Goal: Transaction & Acquisition: Obtain resource

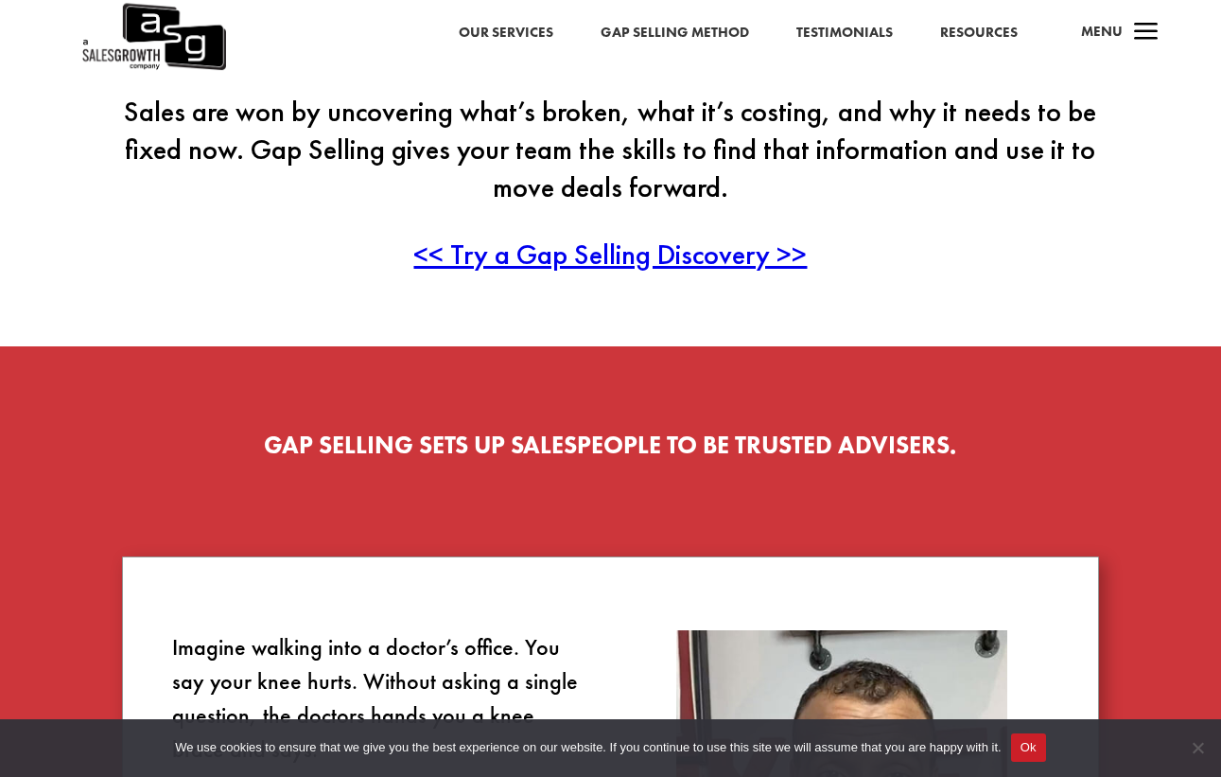
scroll to position [1019, 0]
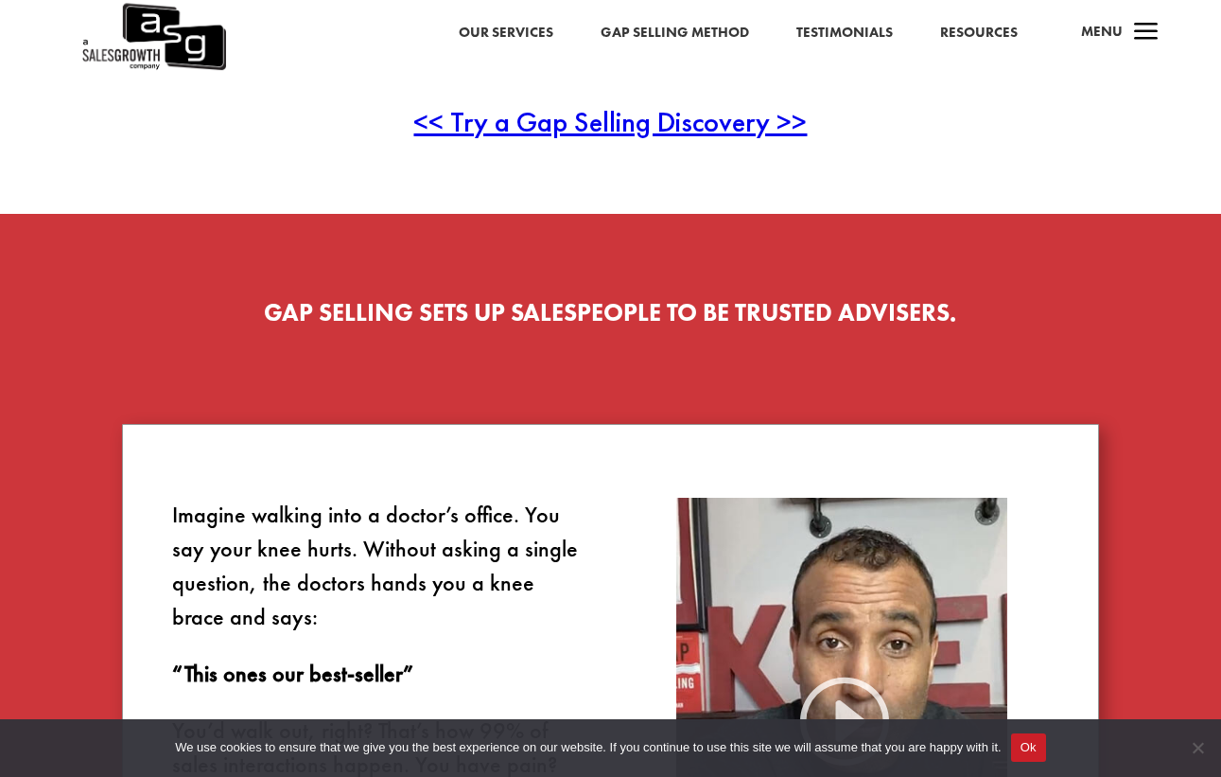
click at [1005, 27] on link "Resources" at bounding box center [979, 33] width 78 height 25
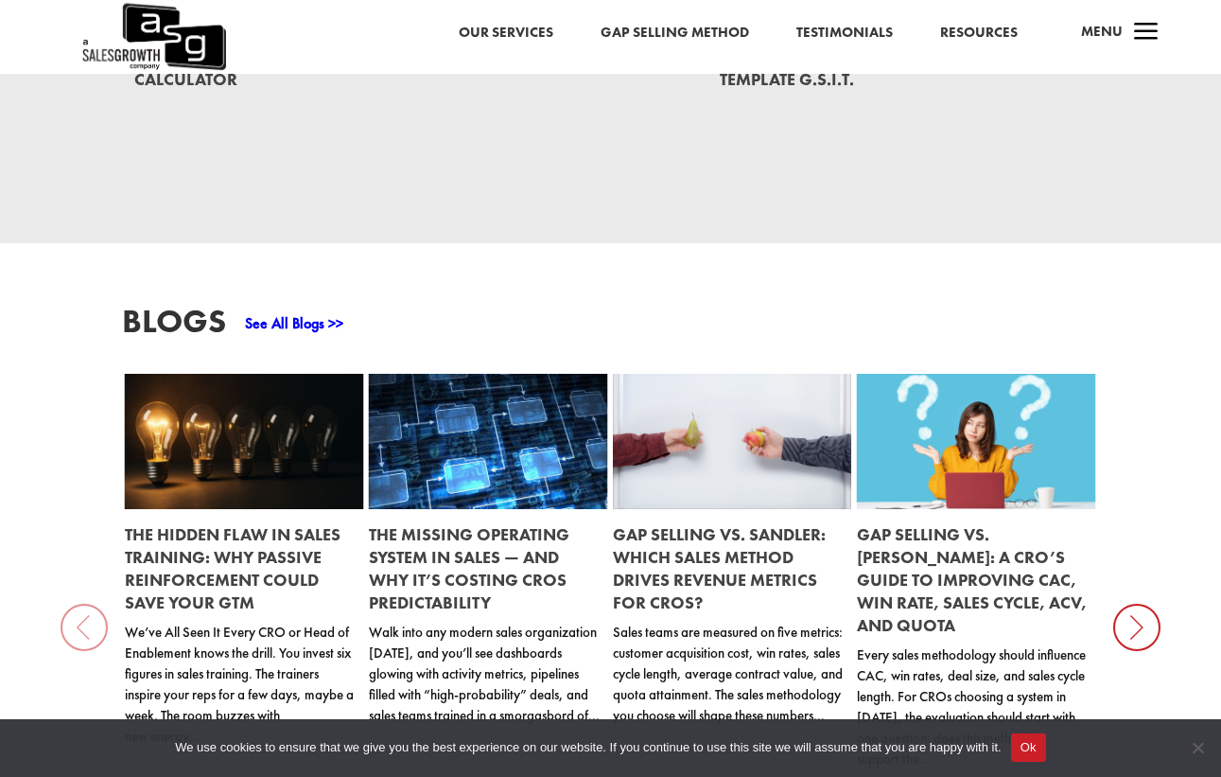
scroll to position [1792, 0]
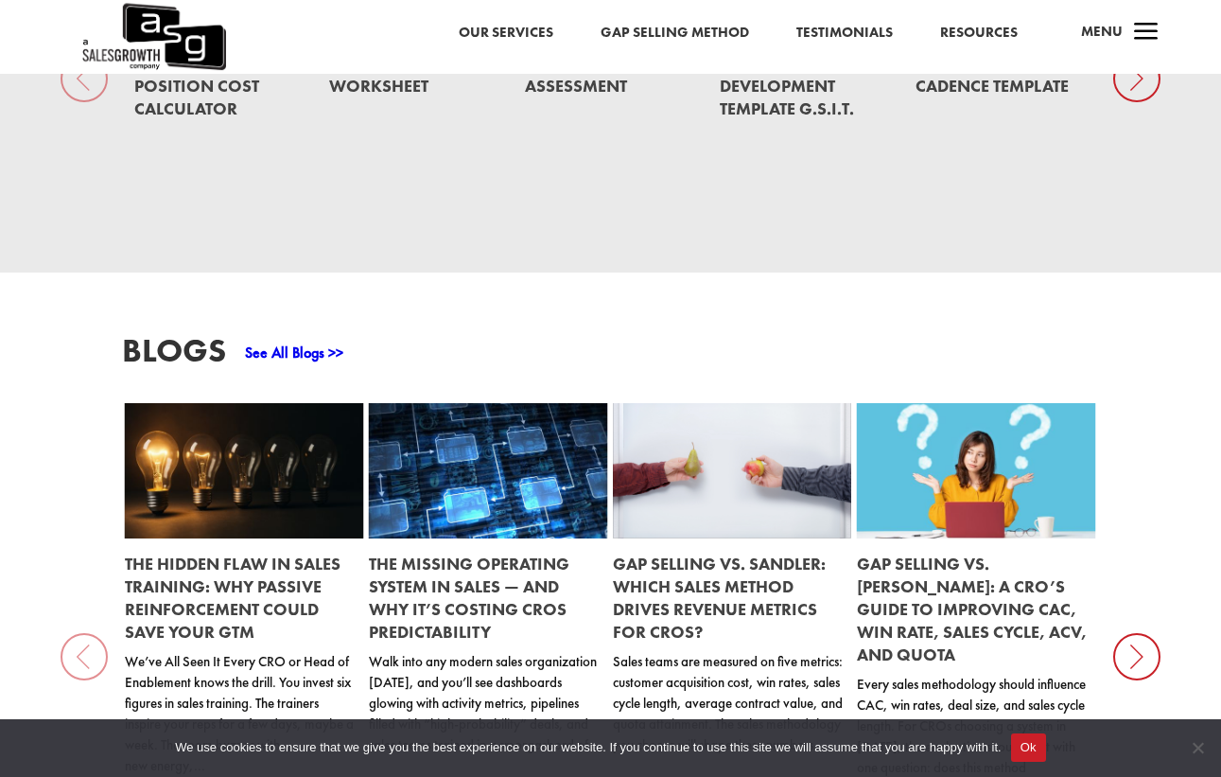
click at [1134, 633] on icon at bounding box center [1136, 656] width 47 height 47
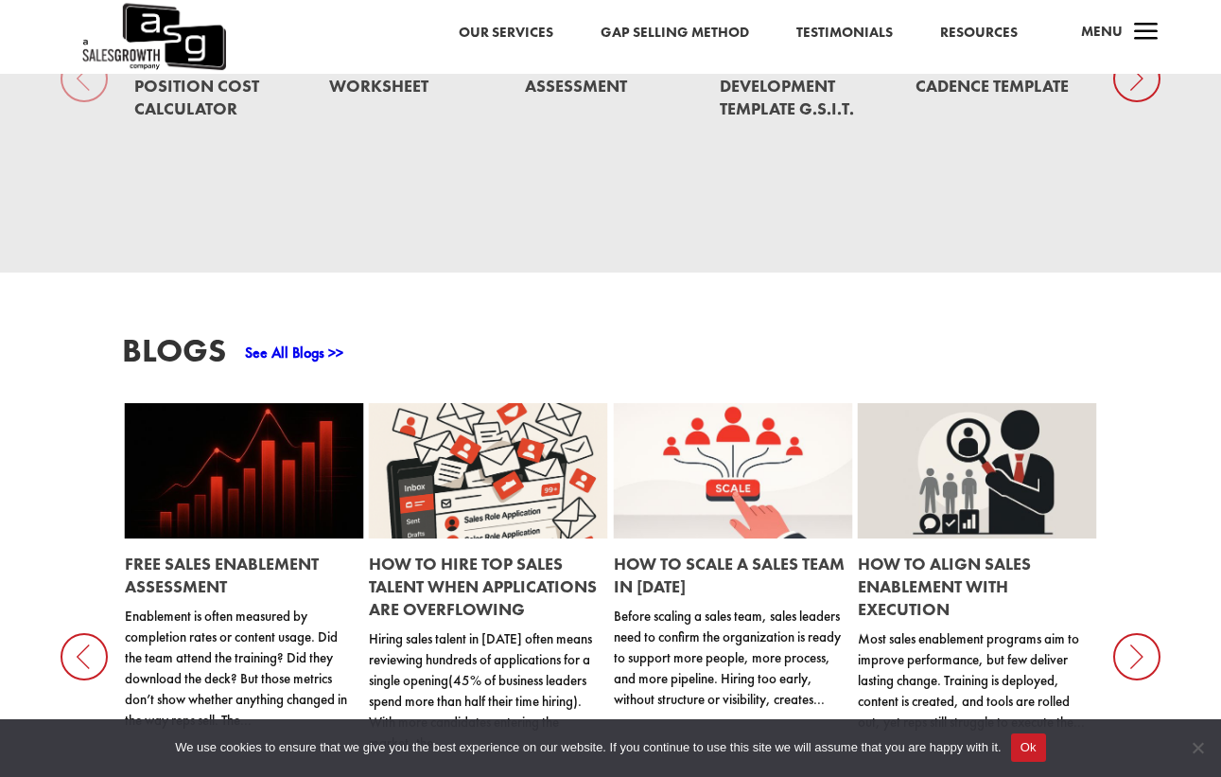
click at [1135, 633] on icon at bounding box center [1136, 656] width 47 height 47
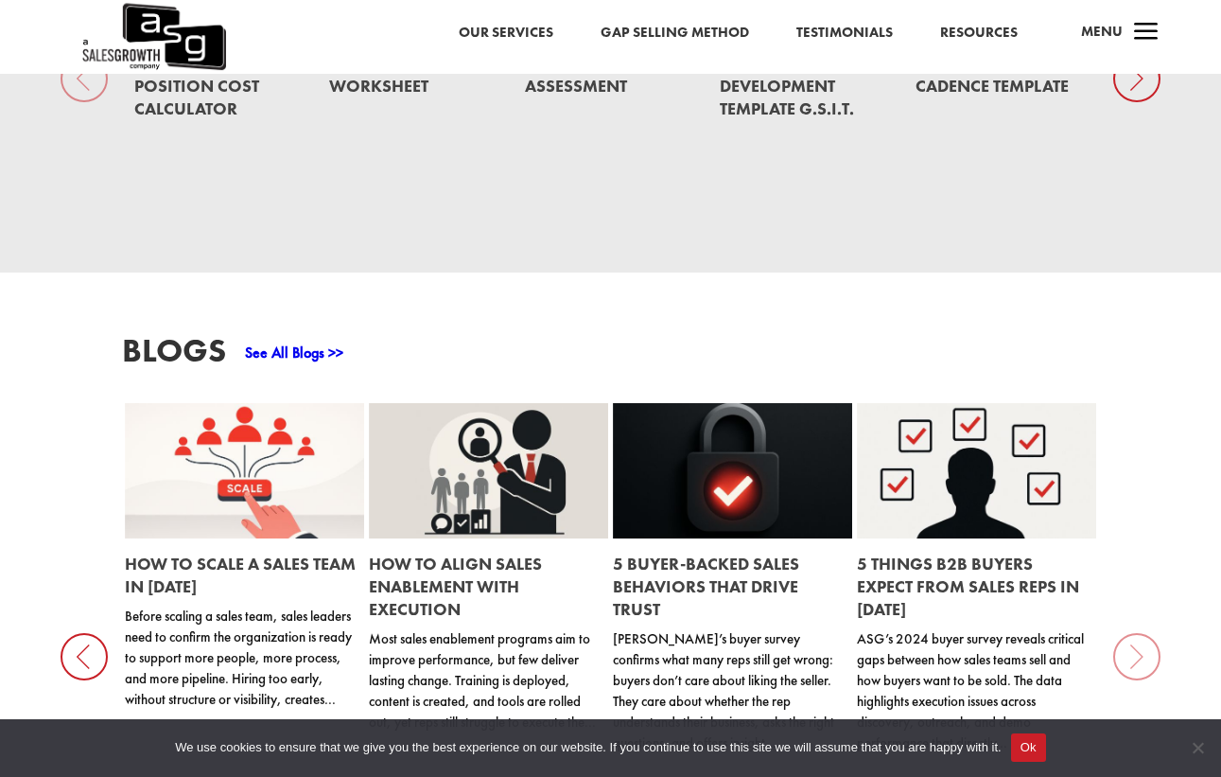
click at [996, 552] on link "5 Things B2B Buyers Expect from Sales Reps in 2025" at bounding box center [968, 585] width 222 height 67
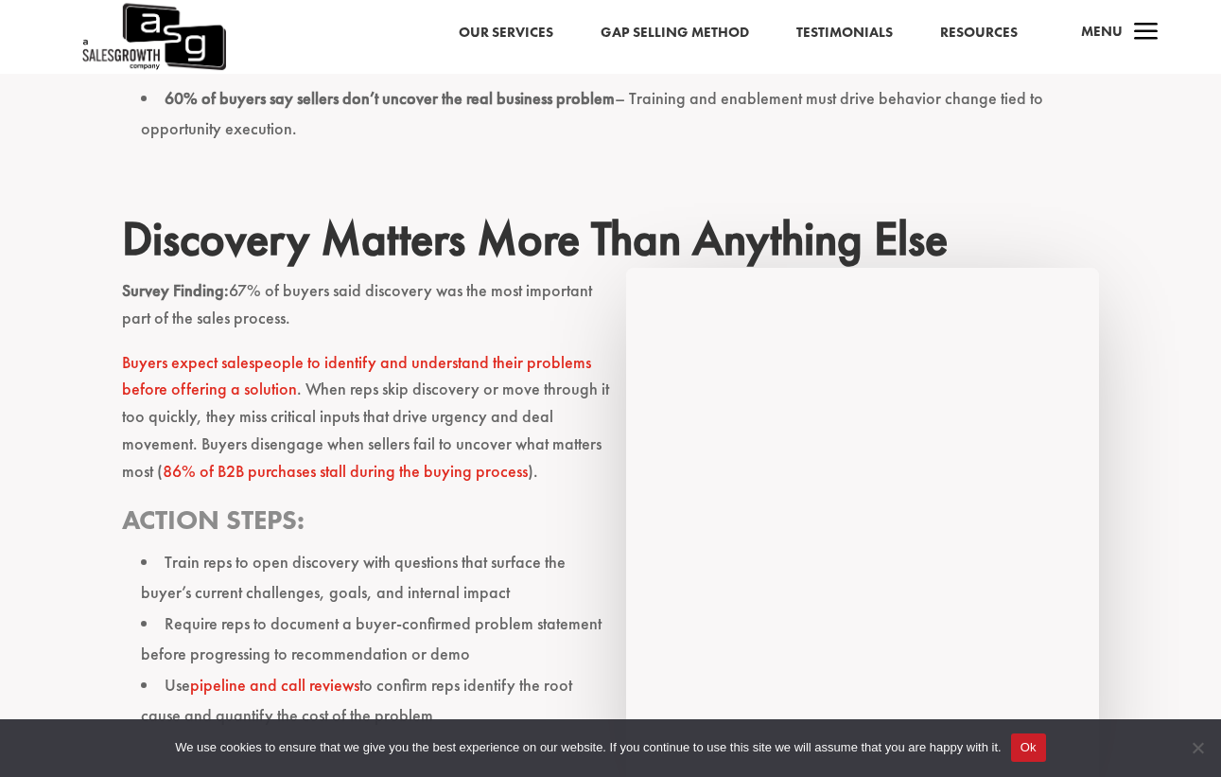
scroll to position [1401, 0]
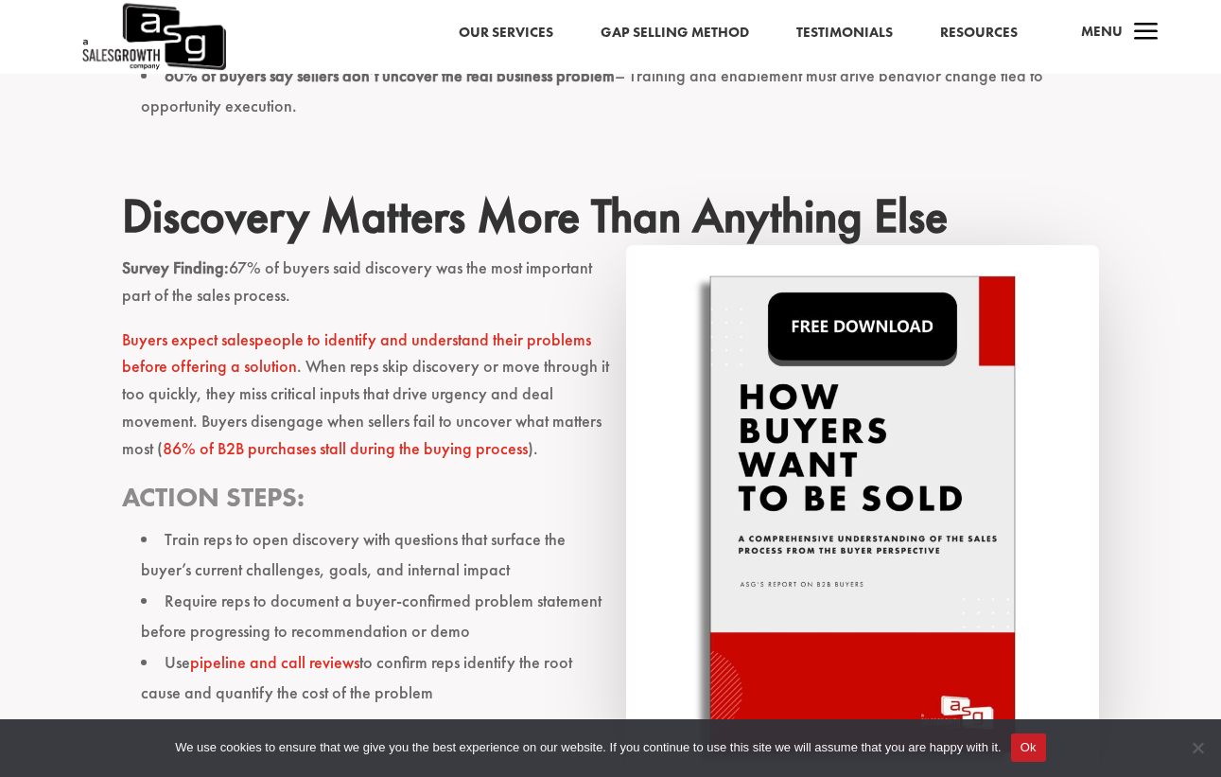
click at [315, 651] on link "pipeline and call reviews" at bounding box center [274, 662] width 169 height 22
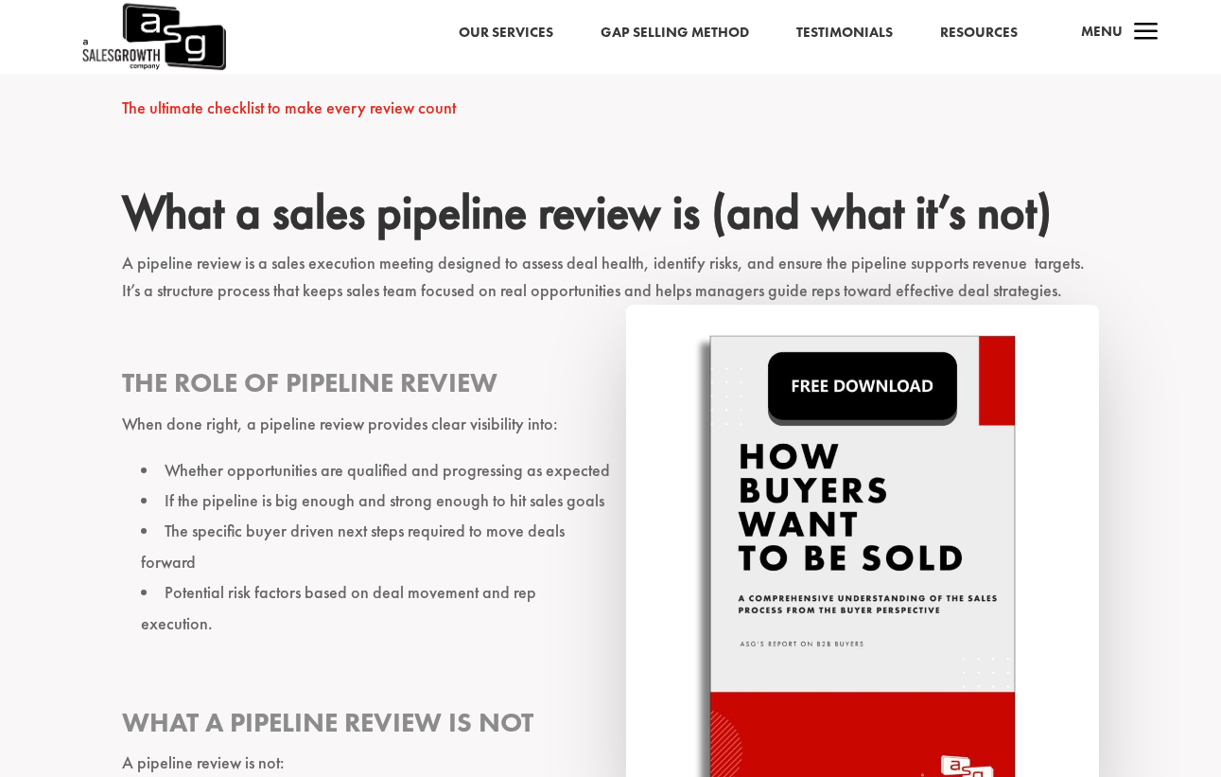
scroll to position [1425, 0]
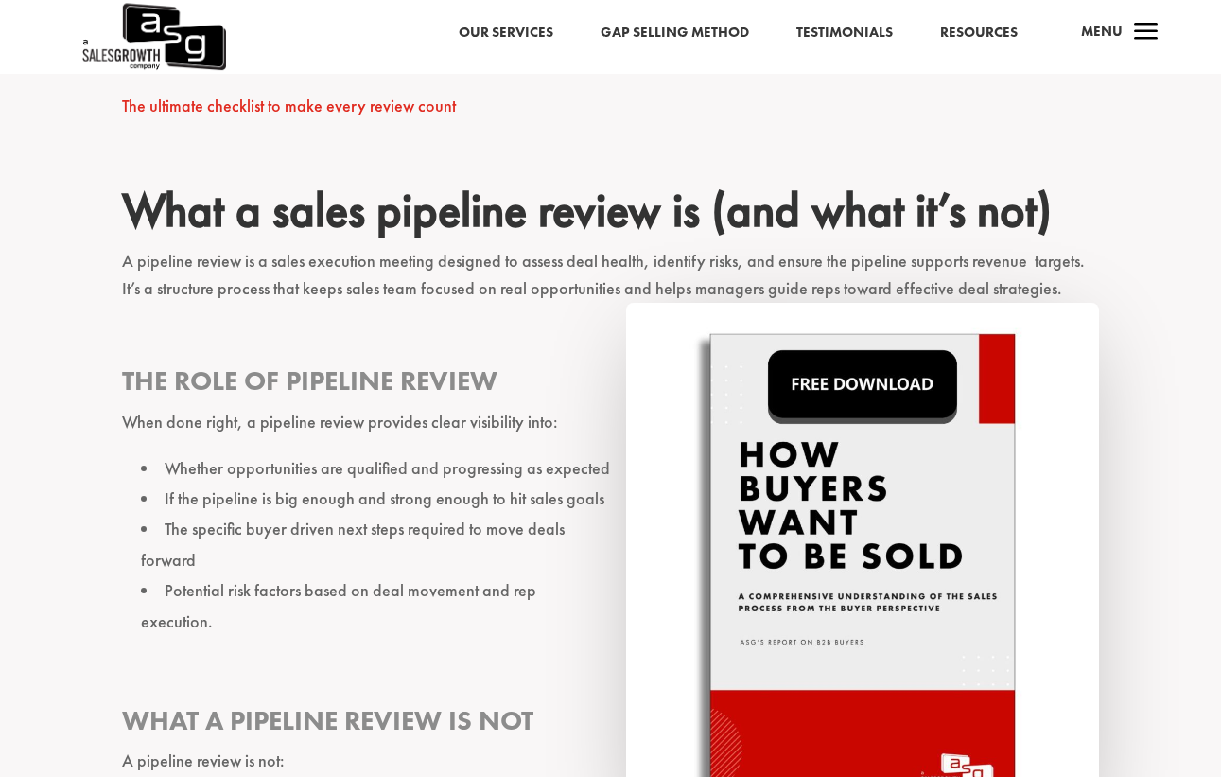
click at [784, 502] on img at bounding box center [862, 572] width 473 height 539
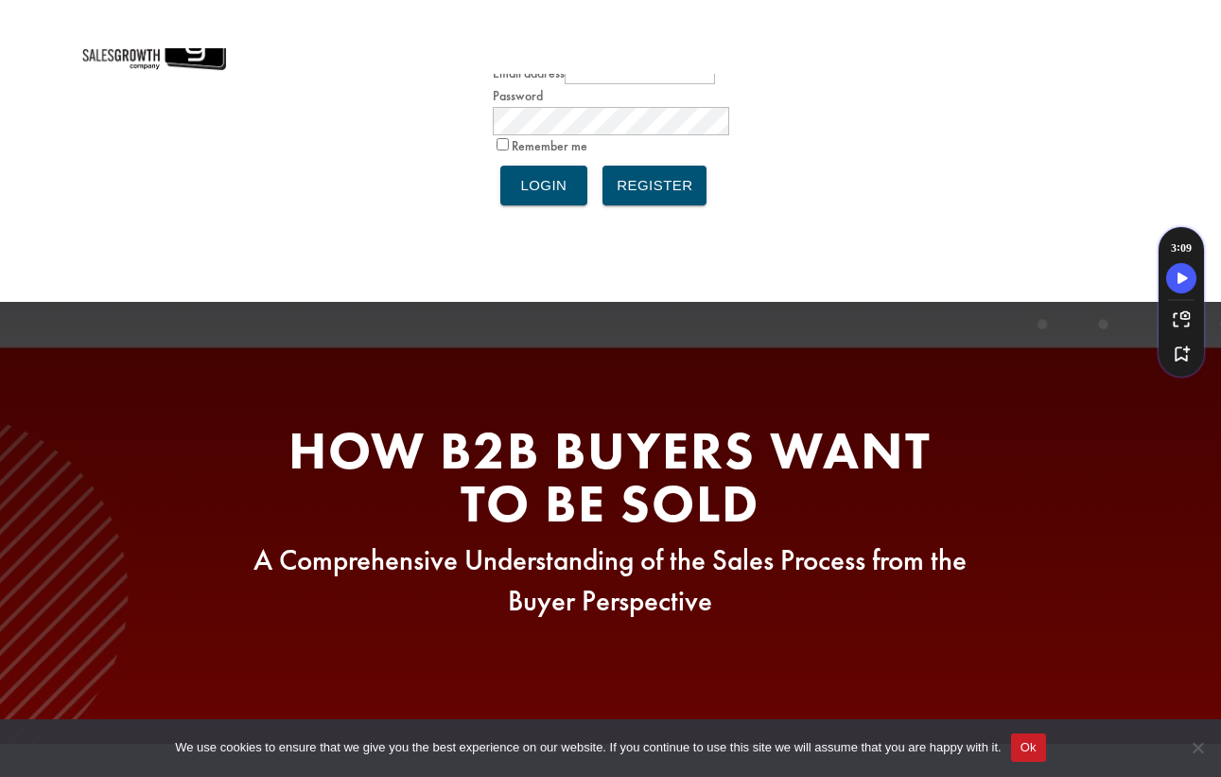
scroll to position [26, 0]
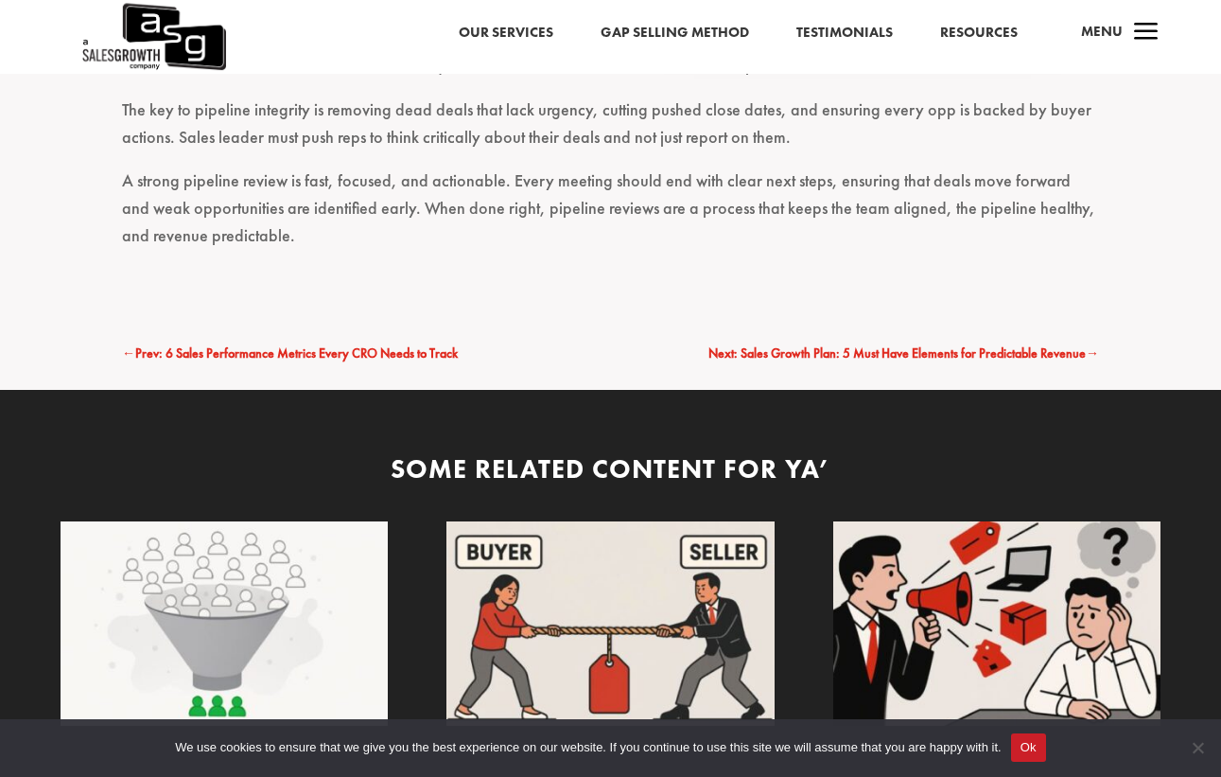
scroll to position [9890, 0]
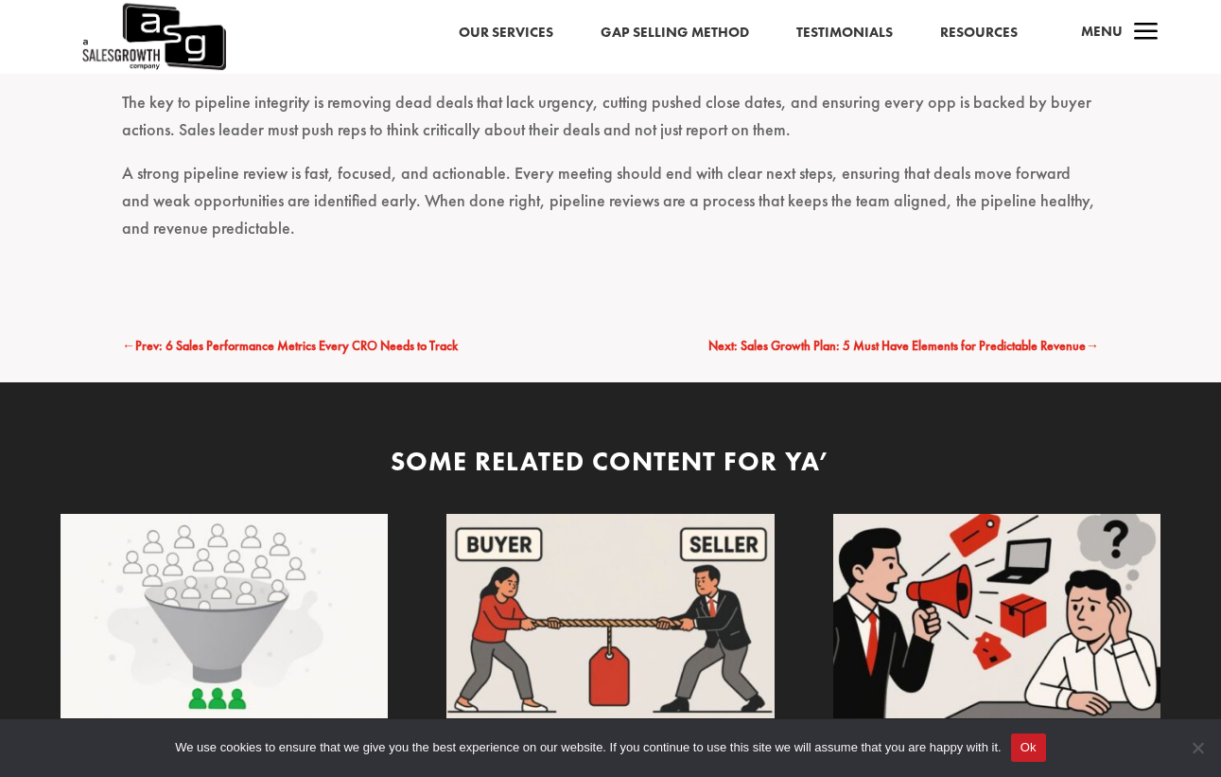
click at [218, 514] on img at bounding box center [225, 616] width 328 height 205
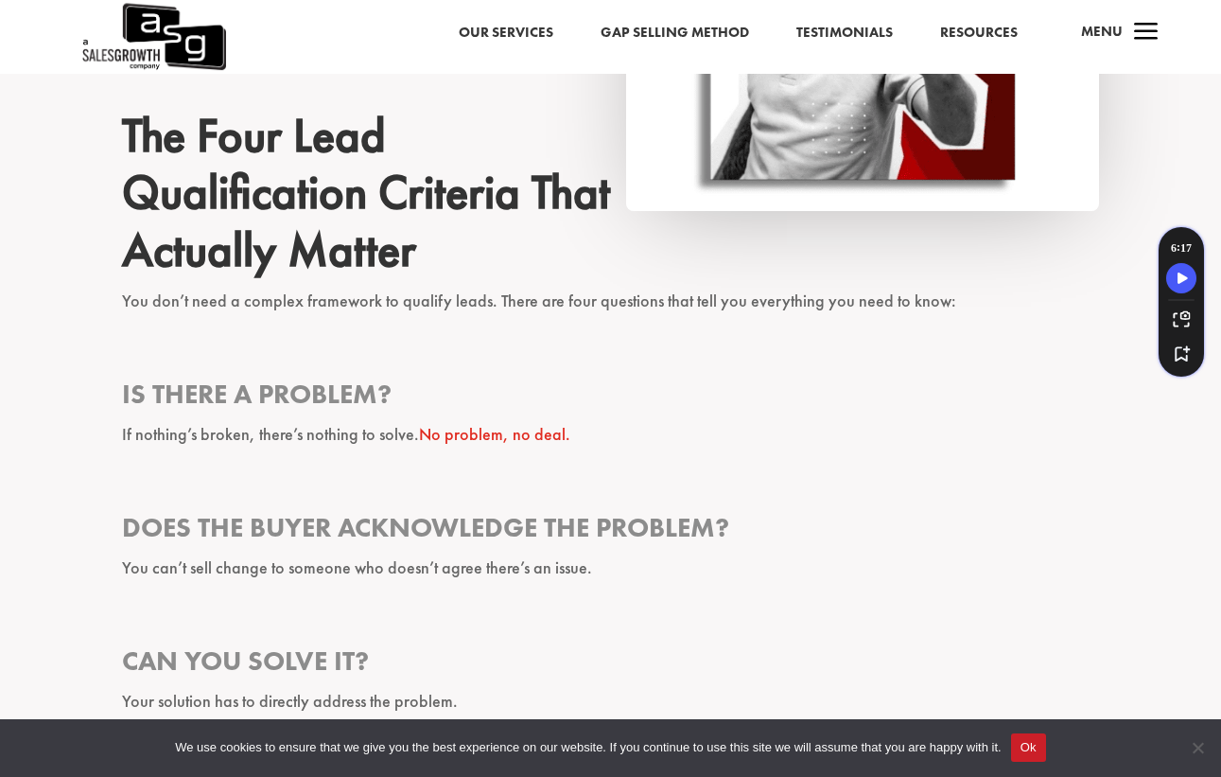
scroll to position [1617, 0]
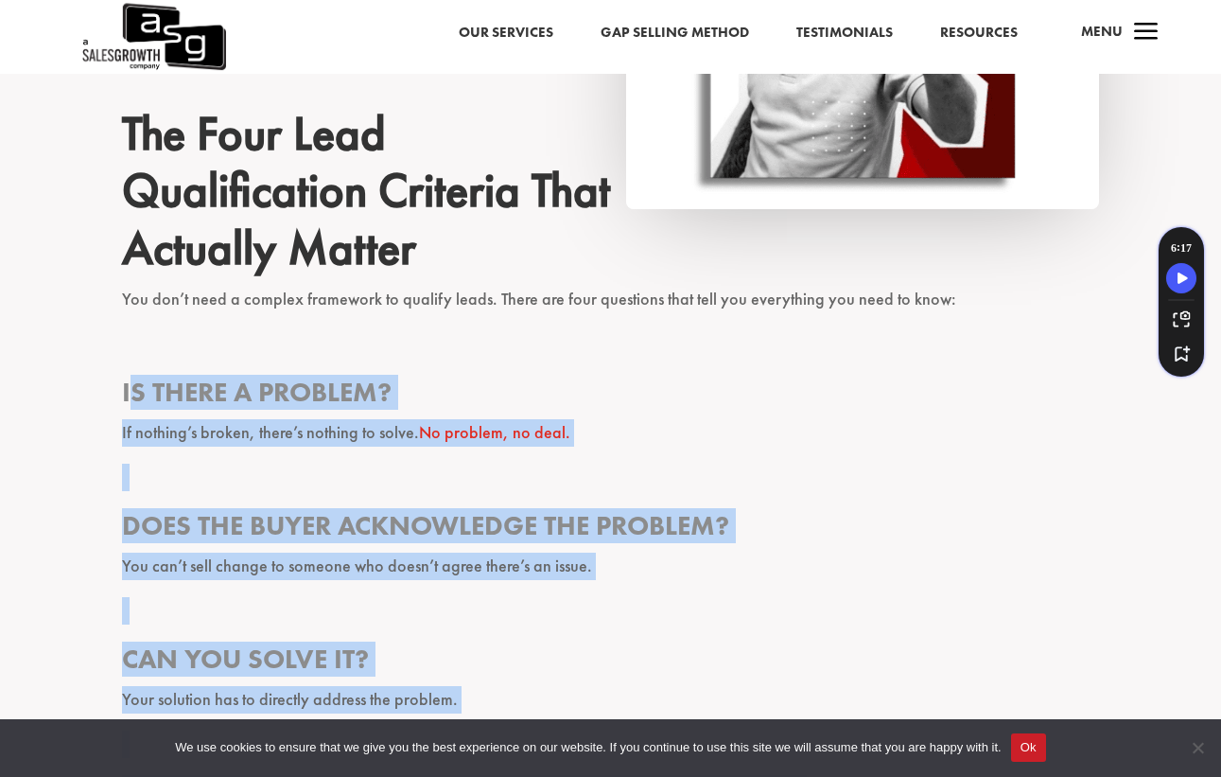
drag, startPoint x: 127, startPoint y: 130, endPoint x: 732, endPoint y: 628, distance: 784.2
click at [732, 628] on div "Everyone wants more leads. But without clear lead qualification criteria, more …" at bounding box center [610, 583] width 977 height 2681
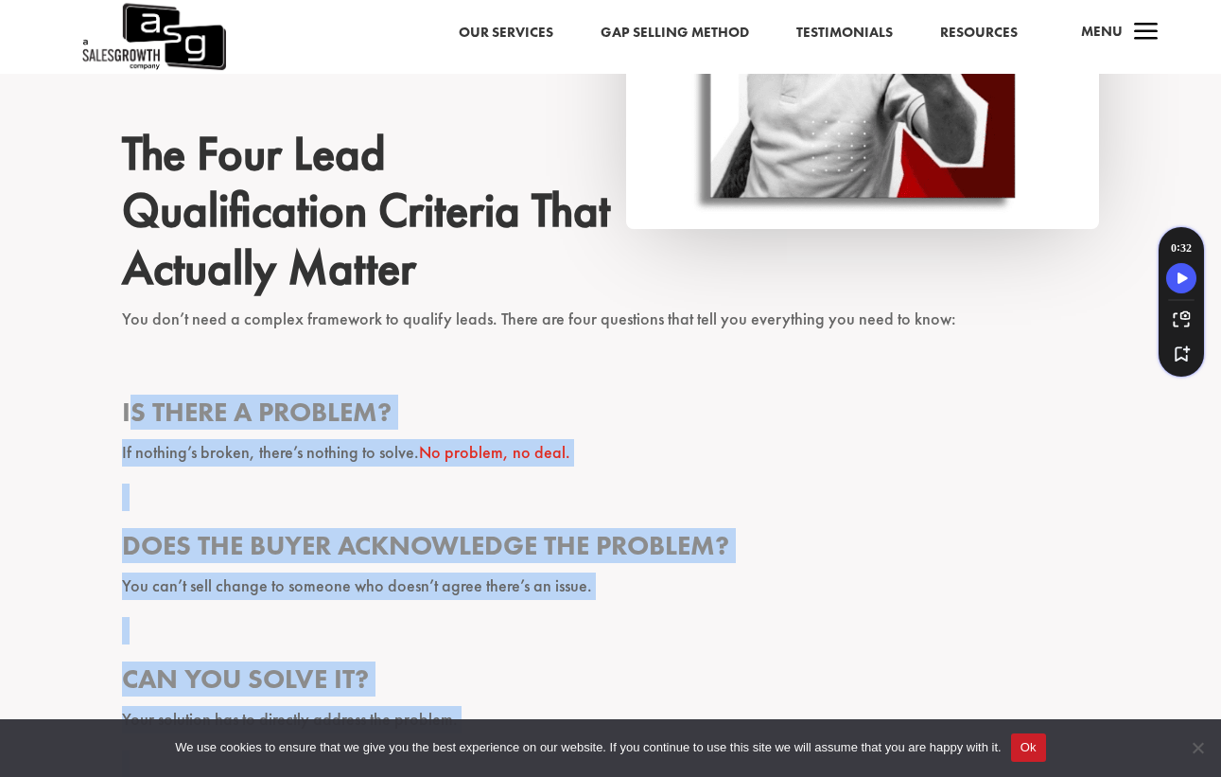
scroll to position [1608, 0]
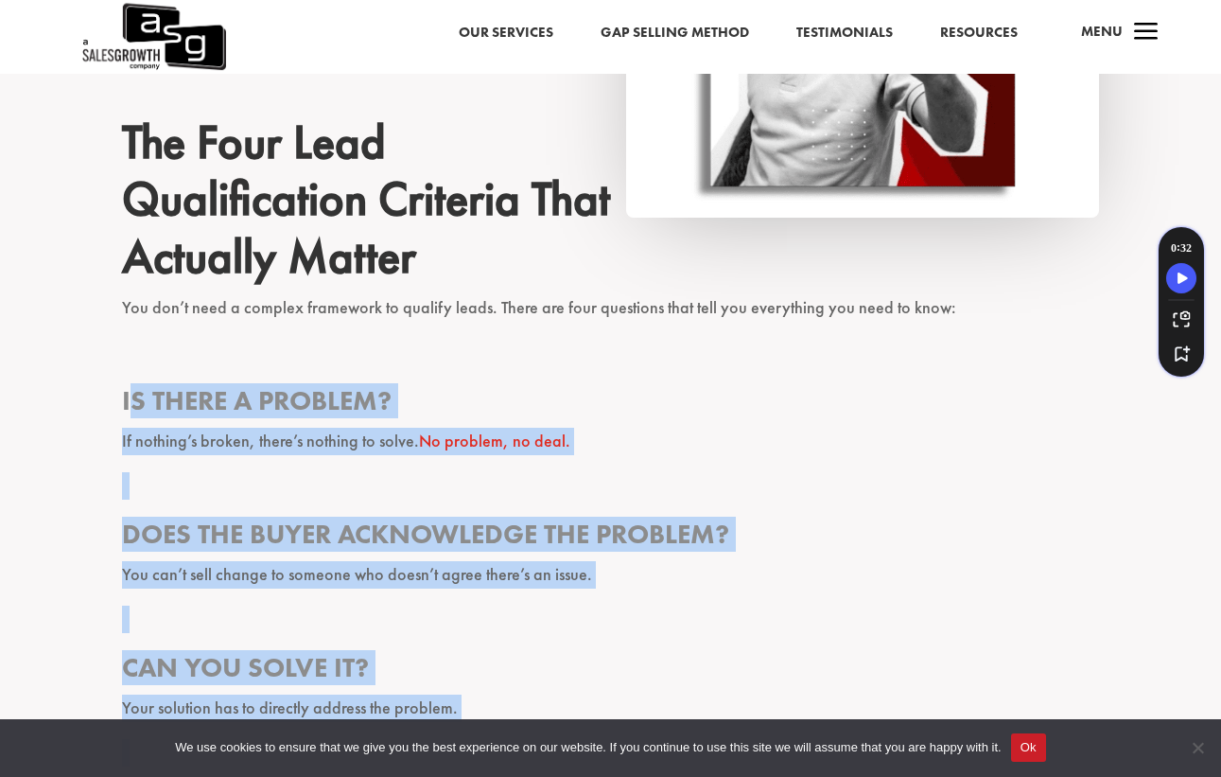
click at [527, 472] on p at bounding box center [610, 494] width 977 height 44
drag, startPoint x: 122, startPoint y: 134, endPoint x: 631, endPoint y: 658, distance: 730.5
click at [631, 658] on div "Everyone wants more leads. But without clear lead qualification criteria, more …" at bounding box center [610, 592] width 977 height 2681
copy div "Is there a problem? If nothing’s broken, there’s nothing to solve. No problem, …"
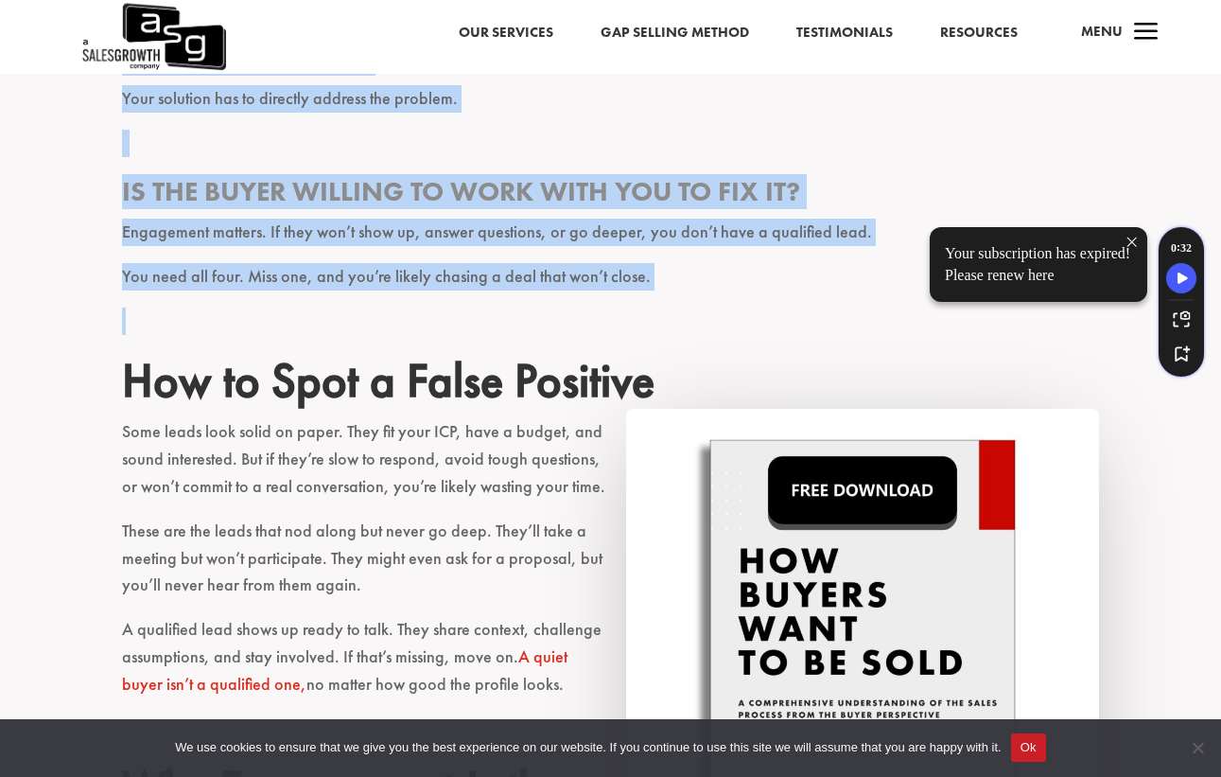
scroll to position [2201, 0]
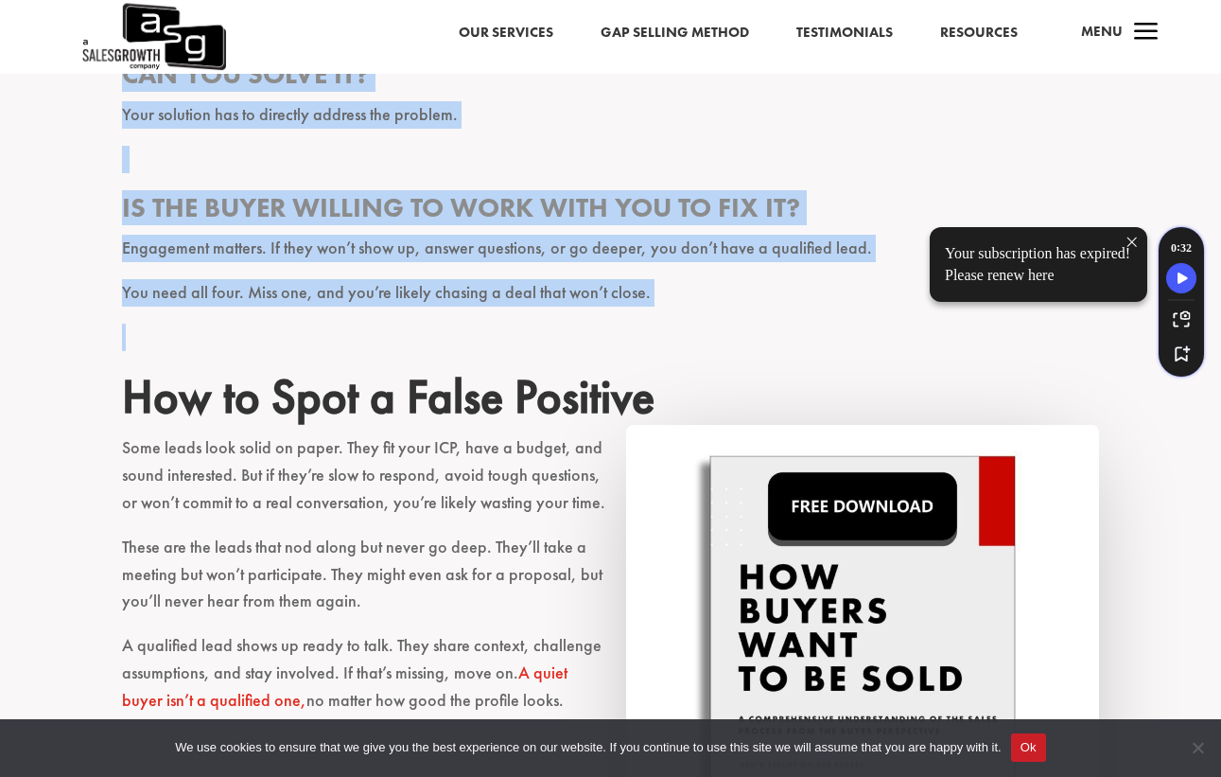
click at [847, 425] on img at bounding box center [862, 694] width 473 height 539
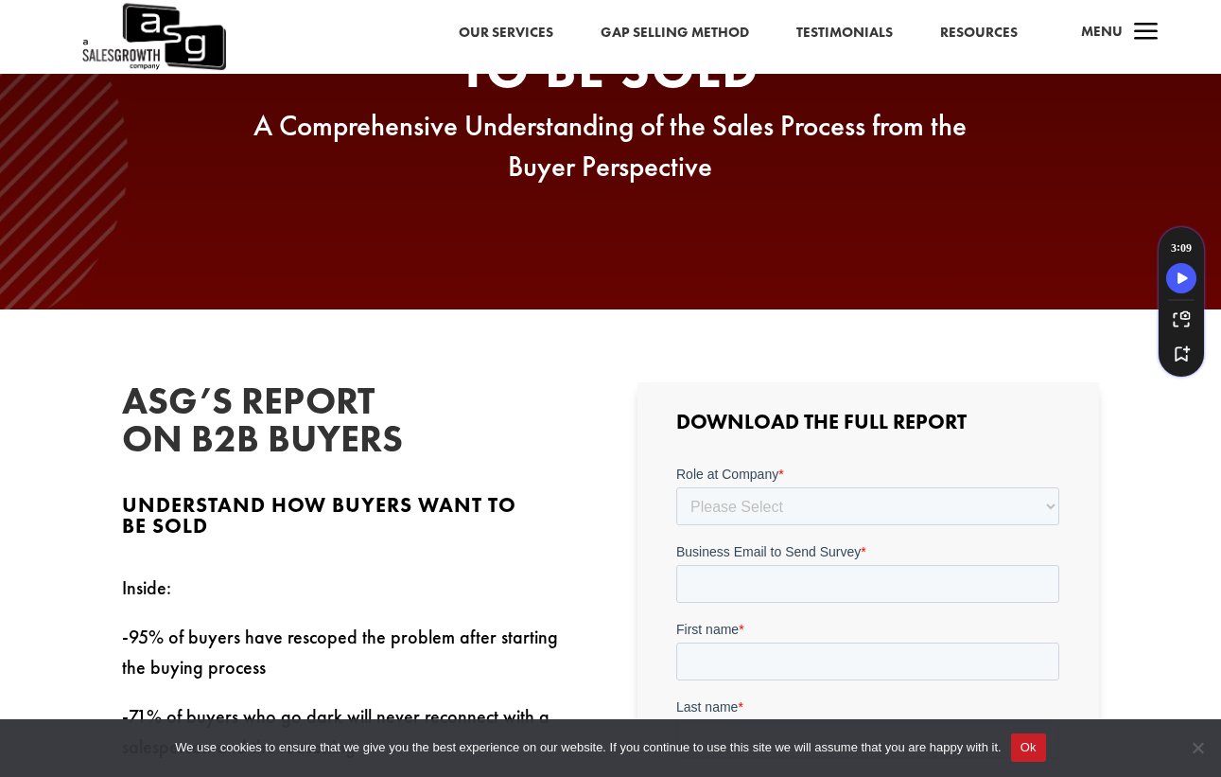
scroll to position [467, 0]
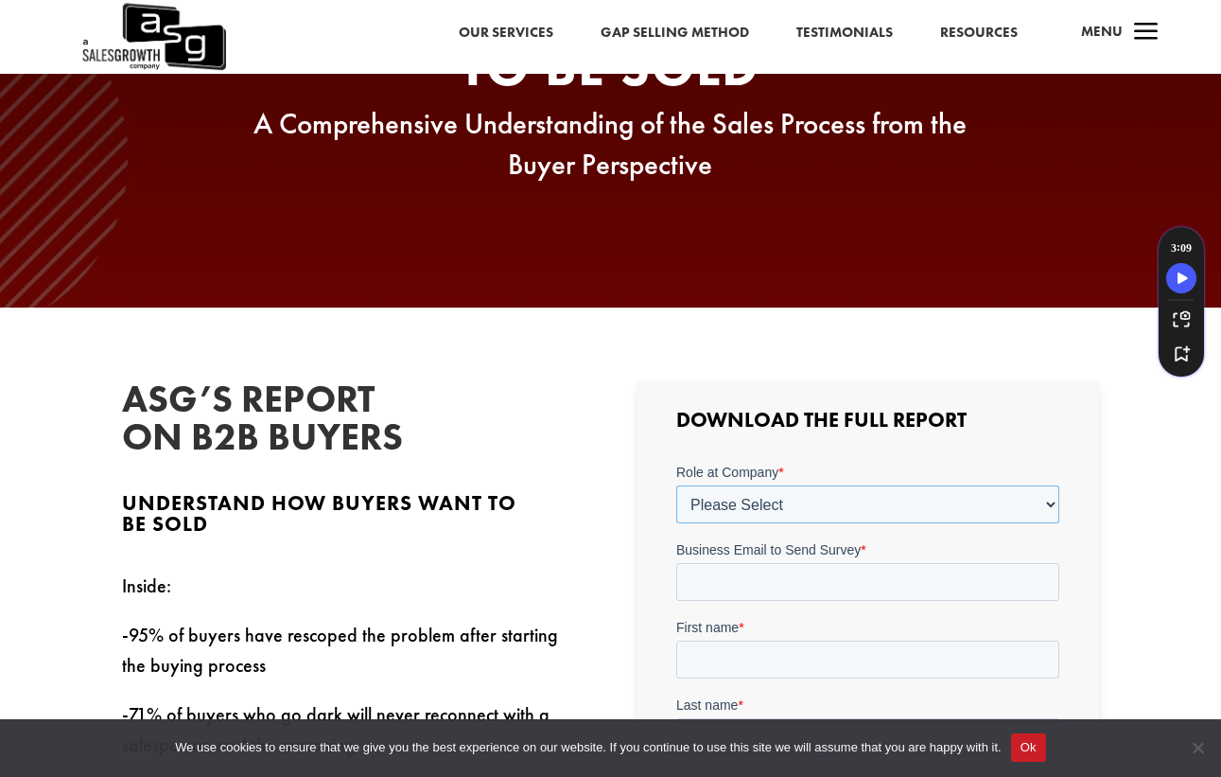
click at [756, 498] on select "Please Select C-Level (CRO, CSO, etc) Senior Leadership (VP of Sales, VP of Ena…" at bounding box center [867, 503] width 383 height 38
select select "Individual Contributor (AE, SDR, CSM, etc)"
click at [676, 484] on select "Please Select C-Level (CRO, CSO, etc) Senior Leadership (VP of Sales, VP of Ena…" at bounding box center [867, 503] width 383 height 38
click at [715, 580] on input "Business Email to Send Survey *" at bounding box center [867, 581] width 383 height 38
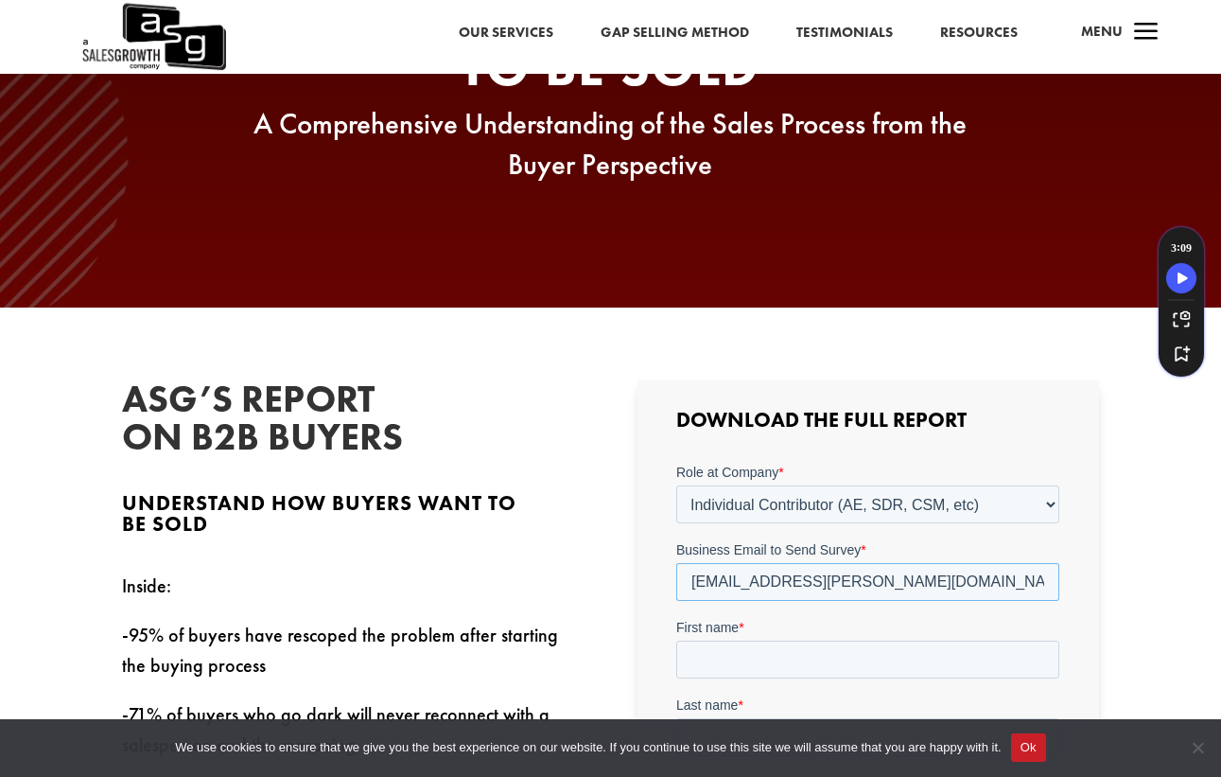
type input "caleb.atkinson@vpdcs.com"
click at [739, 659] on input "First name *" at bounding box center [867, 658] width 383 height 38
type input "Caleb"
click at [726, 730] on input "Last name *" at bounding box center [867, 736] width 383 height 38
type input "Atkinson"
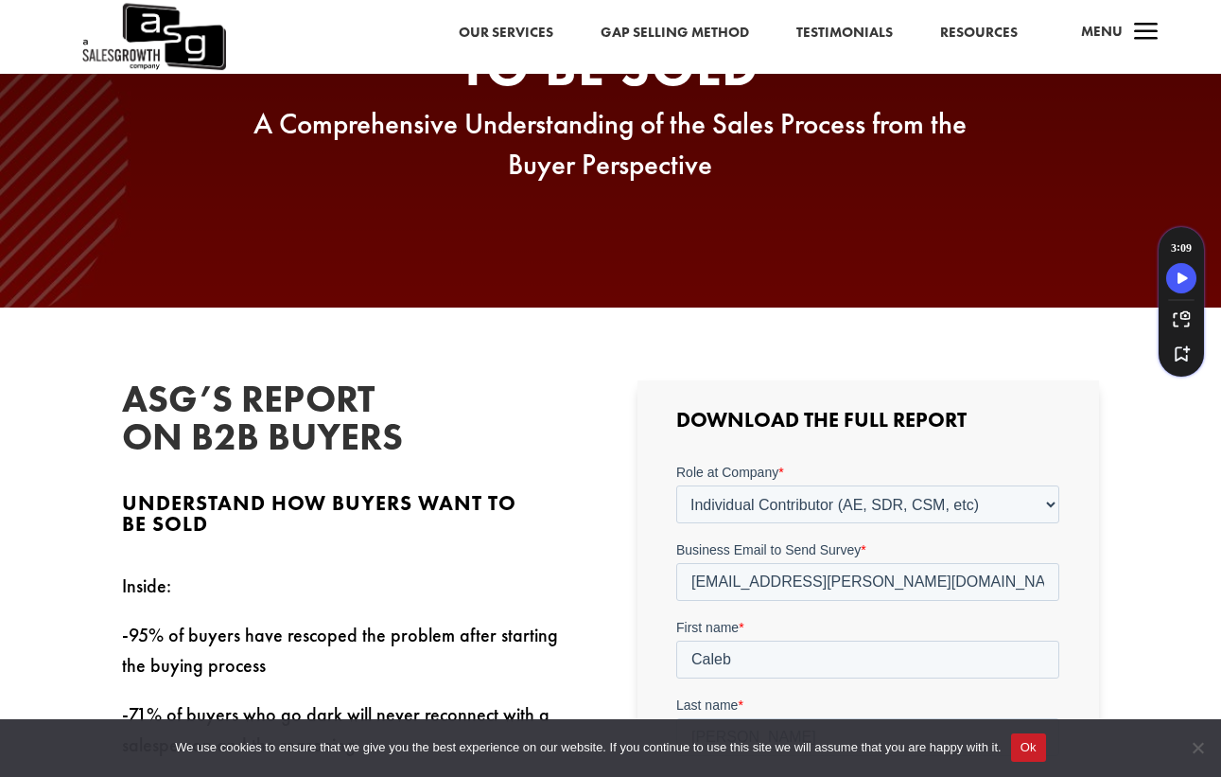
type input "C"
type input "VPDCS"
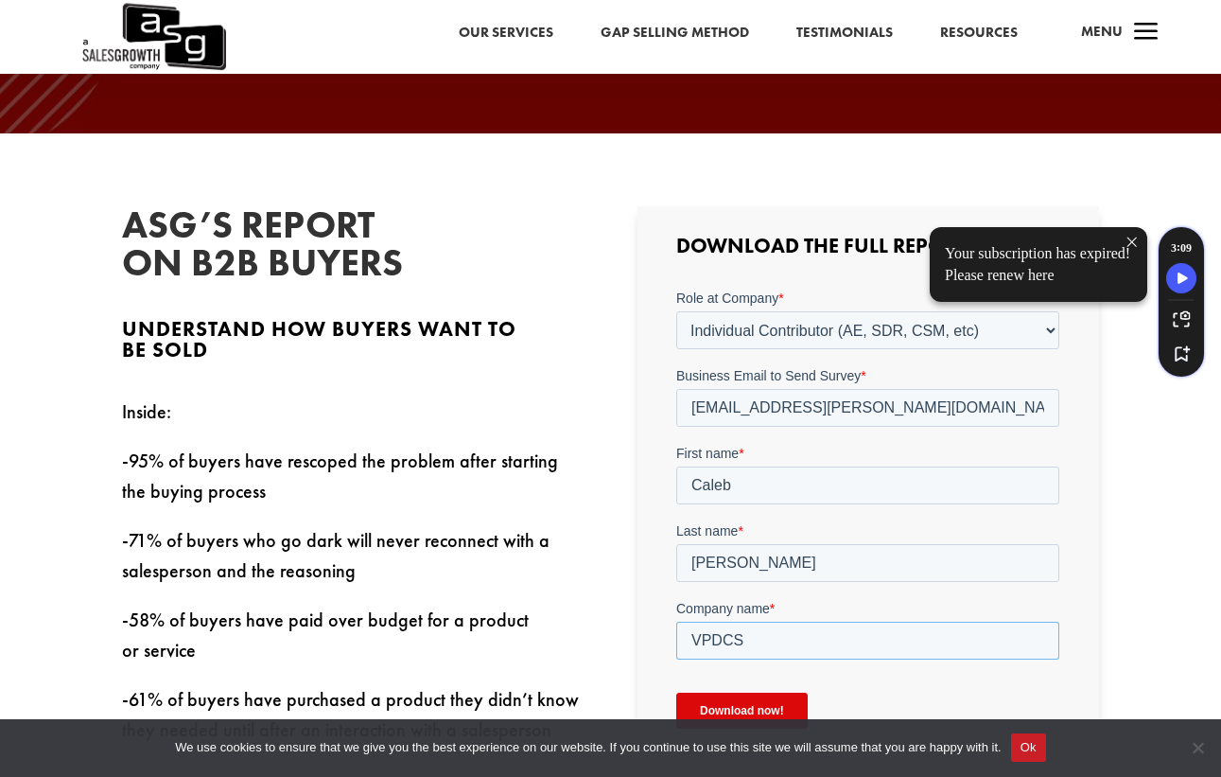
scroll to position [693, 0]
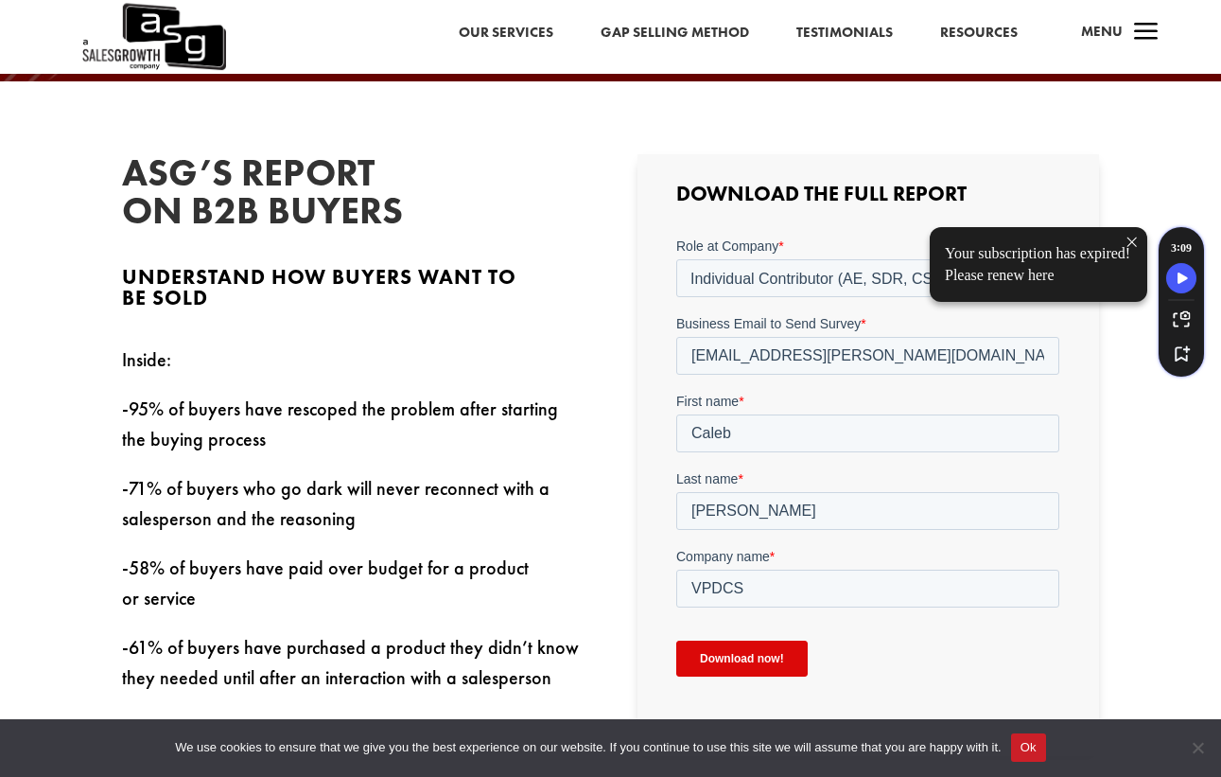
click at [760, 663] on input "Download now!" at bounding box center [741, 657] width 131 height 36
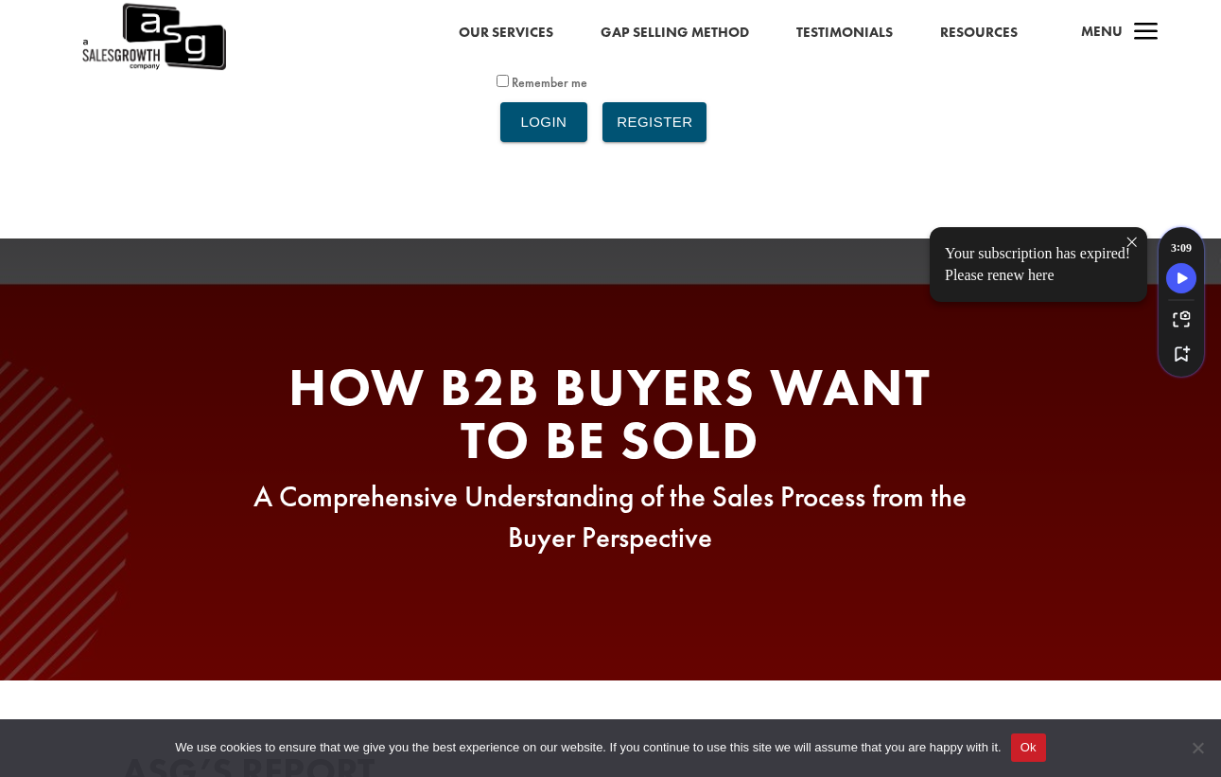
scroll to position [0, 0]
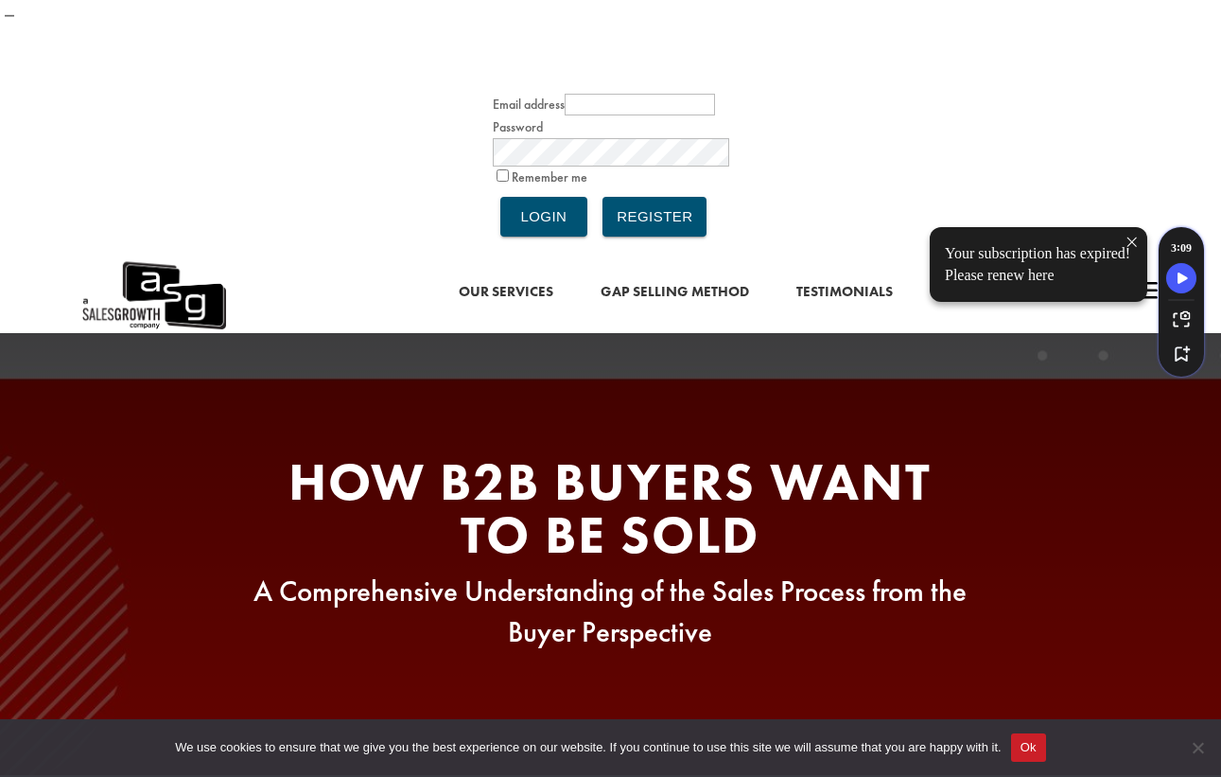
click at [988, 280] on link "Resources" at bounding box center [979, 292] width 78 height 25
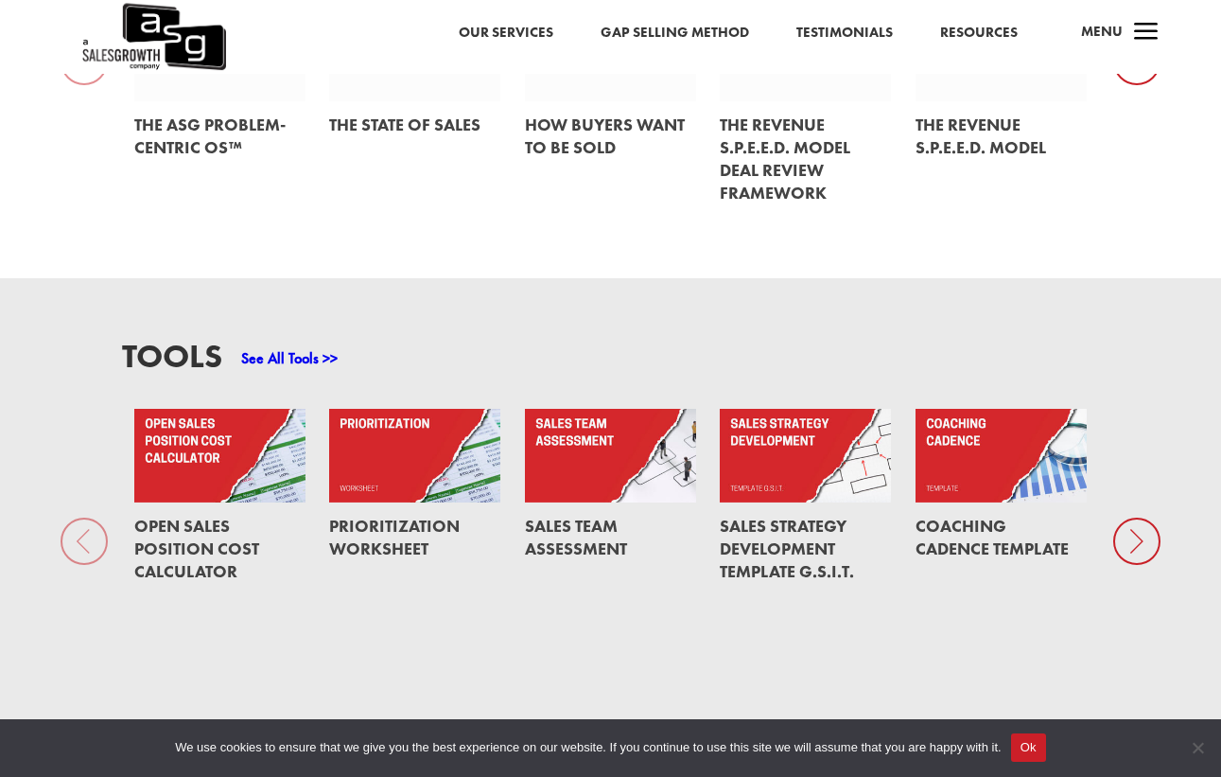
scroll to position [1327, 0]
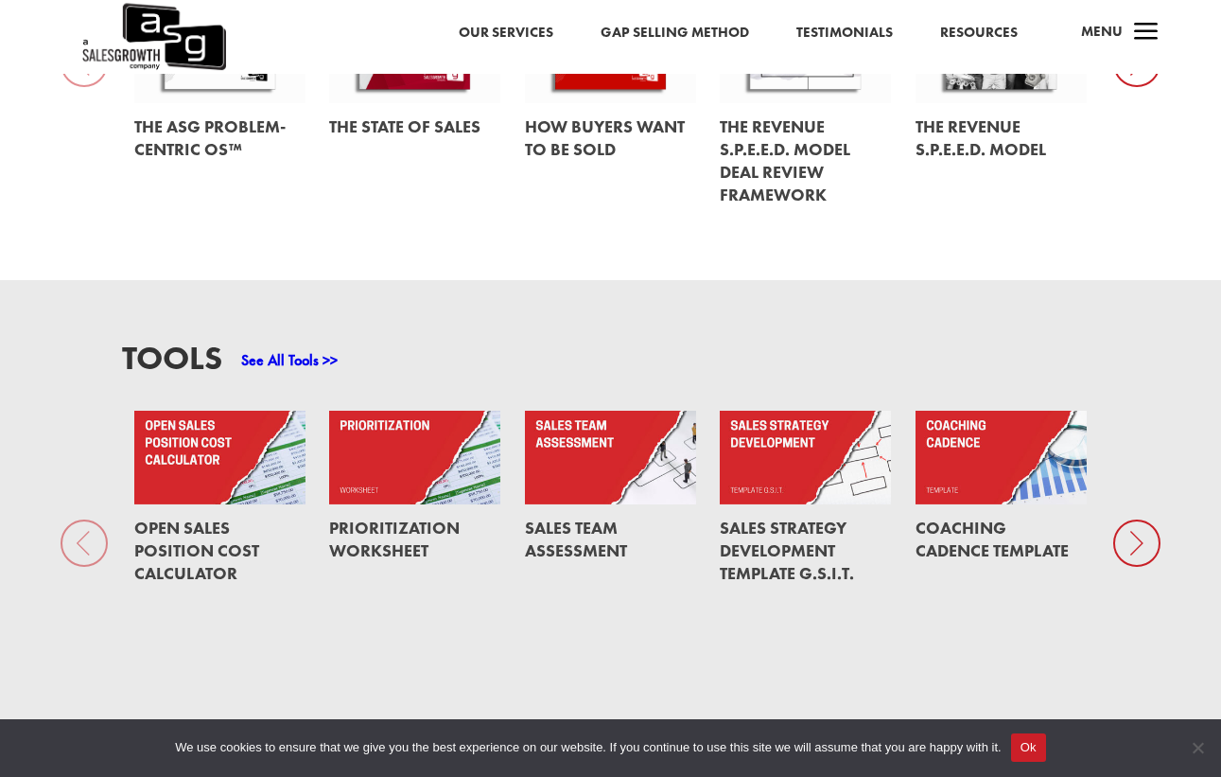
click at [1134, 519] on icon at bounding box center [1136, 542] width 47 height 47
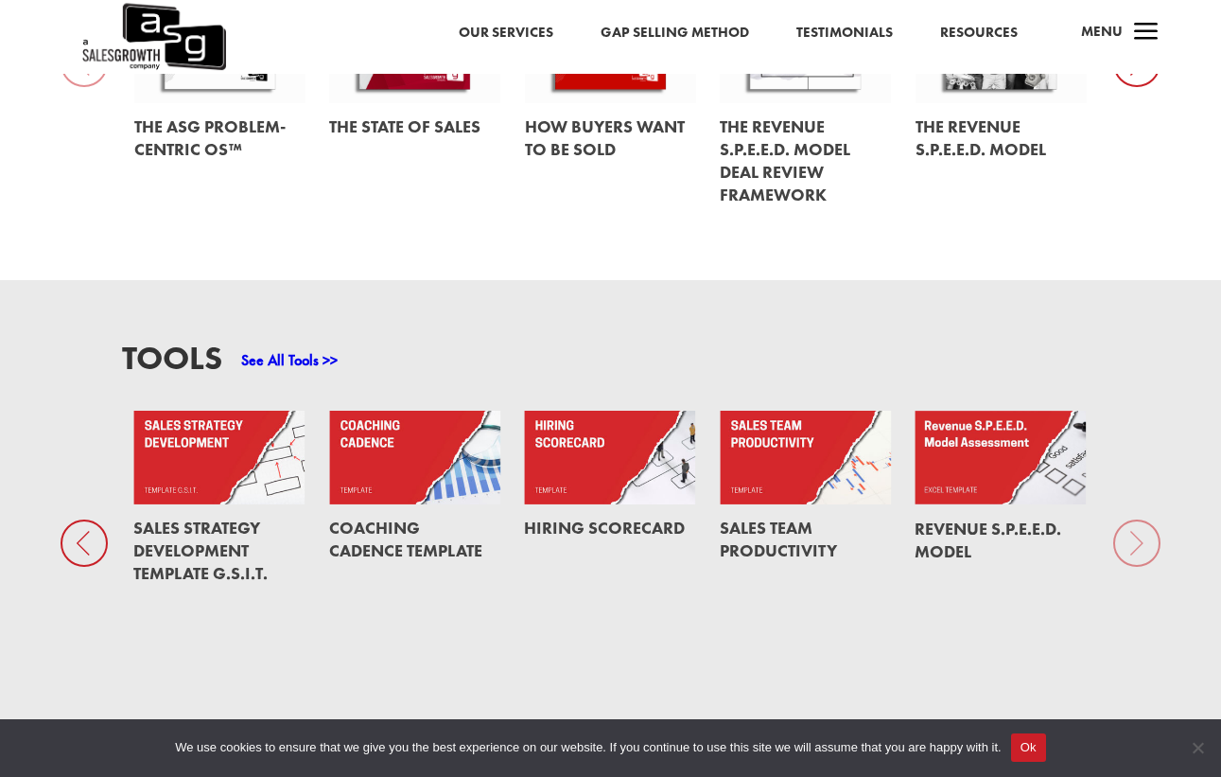
click at [1134, 283] on div "Tools See All Tools >> Open Sales Position Cost Calculator Prioritization Works…" at bounding box center [610, 508] width 1221 height 457
click at [1134, 291] on div "Tools See All Tools >> Open Sales Position Cost Calculator Prioritization Works…" at bounding box center [610, 508] width 1221 height 457
click at [90, 519] on icon at bounding box center [84, 542] width 47 height 47
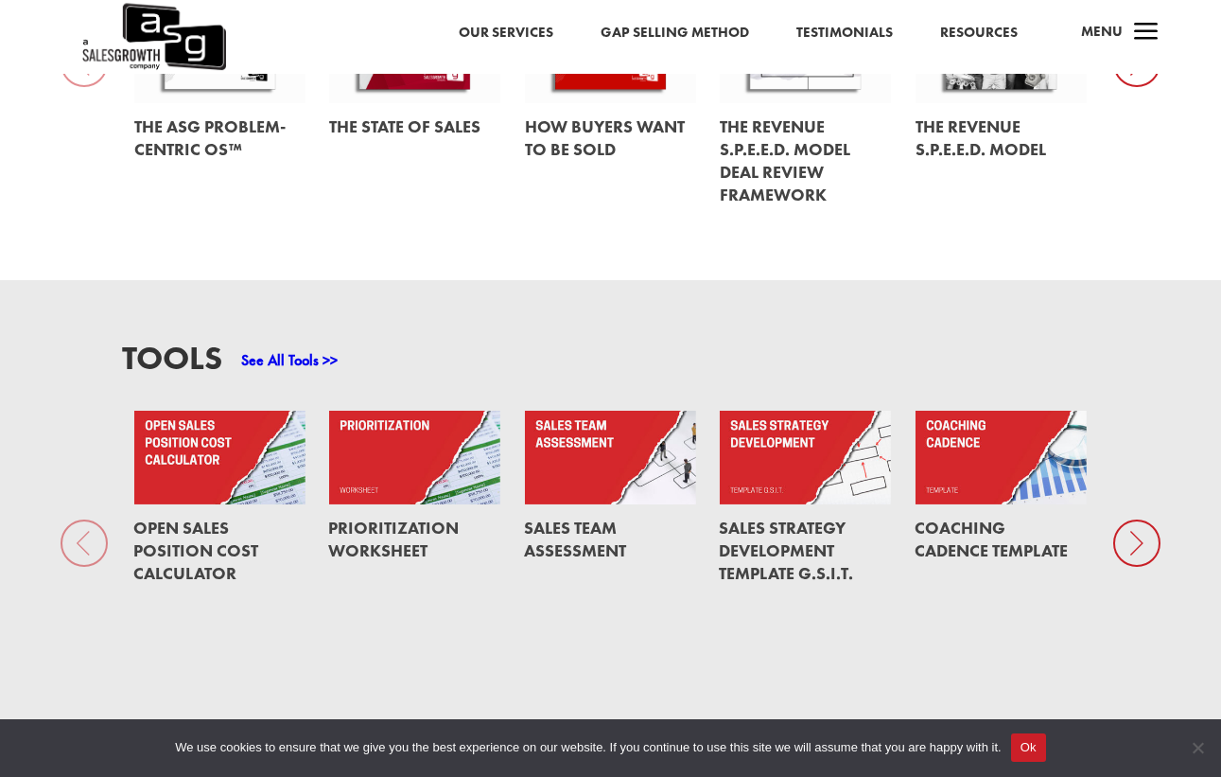
click at [90, 285] on div "Tools See All Tools >> Open Sales Position Cost Calculator Prioritization Works…" at bounding box center [610, 508] width 1221 height 457
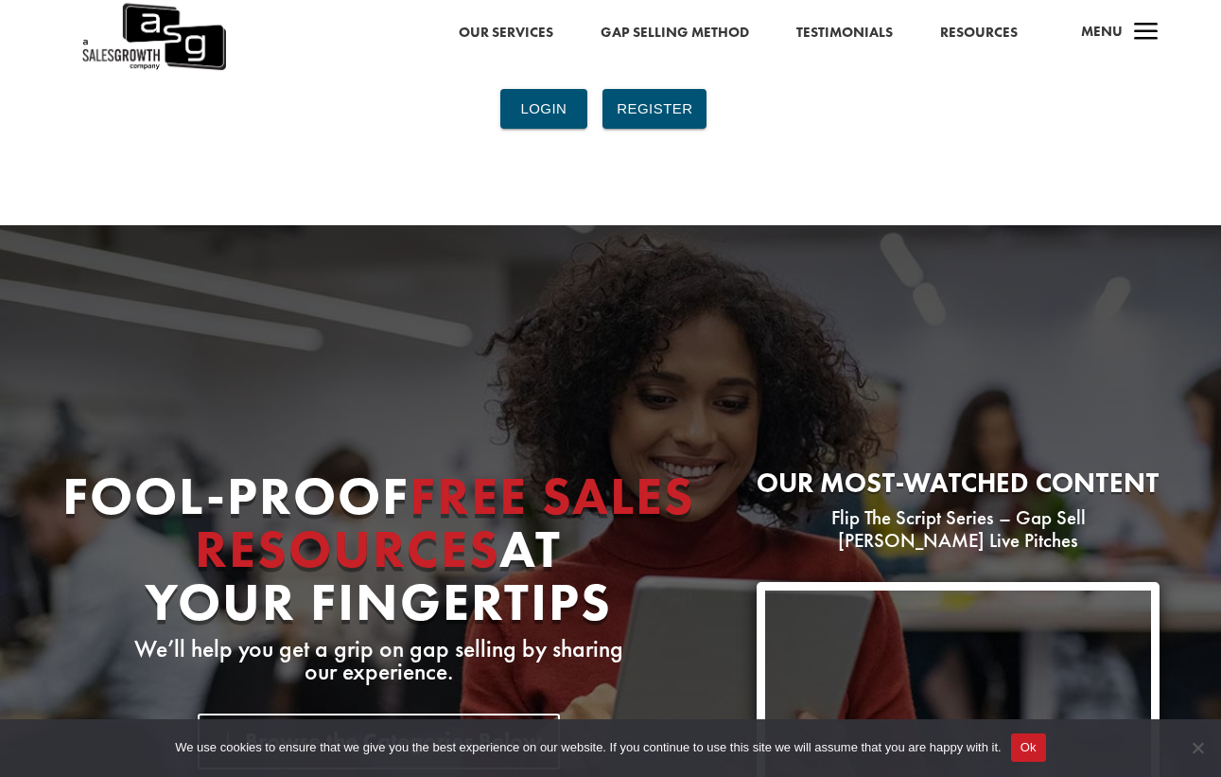
scroll to position [0, 0]
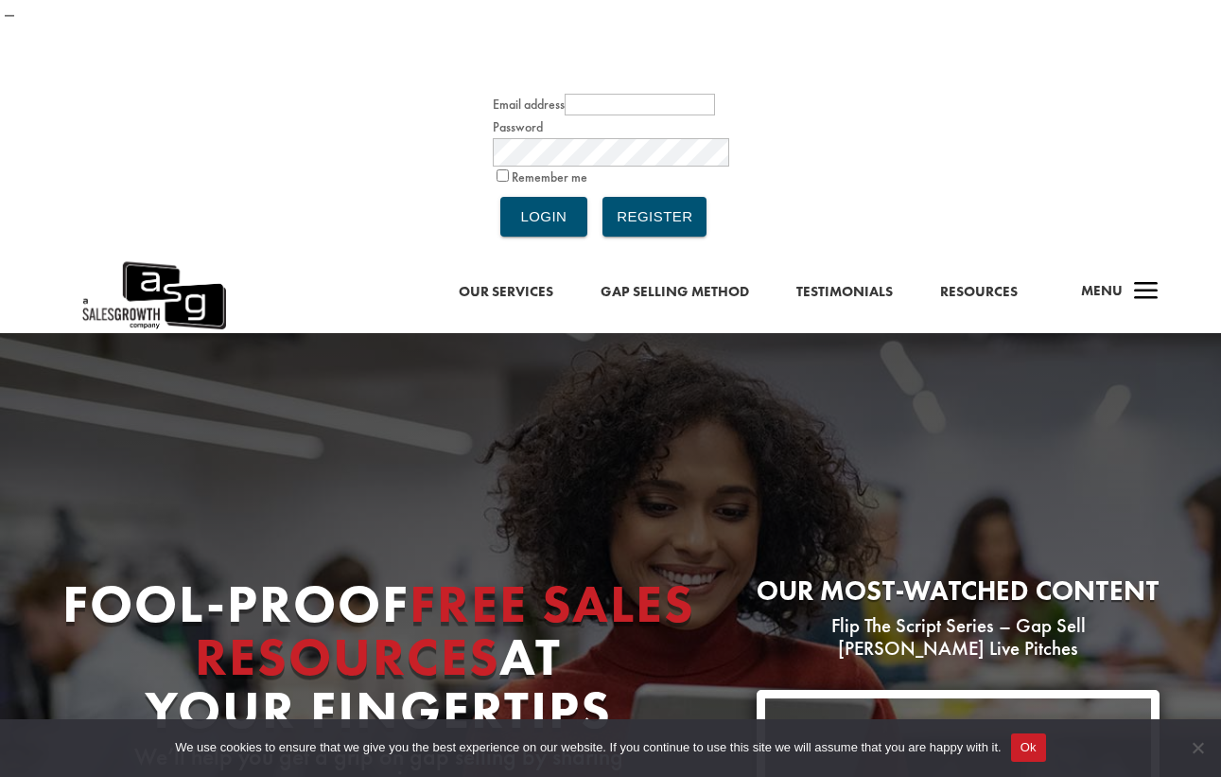
click at [515, 280] on link "Our Services" at bounding box center [506, 292] width 95 height 25
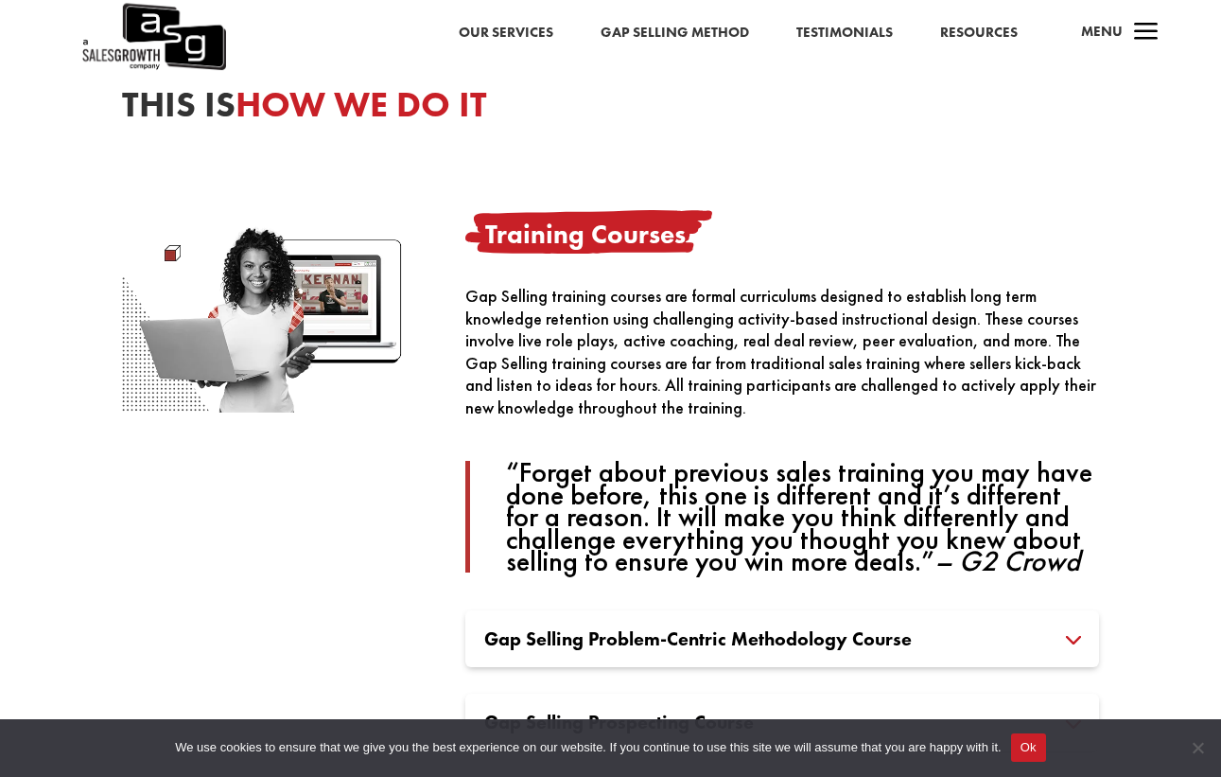
scroll to position [1316, 0]
click at [655, 628] on h3 "Gap Selling Problem-Centric Methodology Course" at bounding box center [782, 637] width 596 height 19
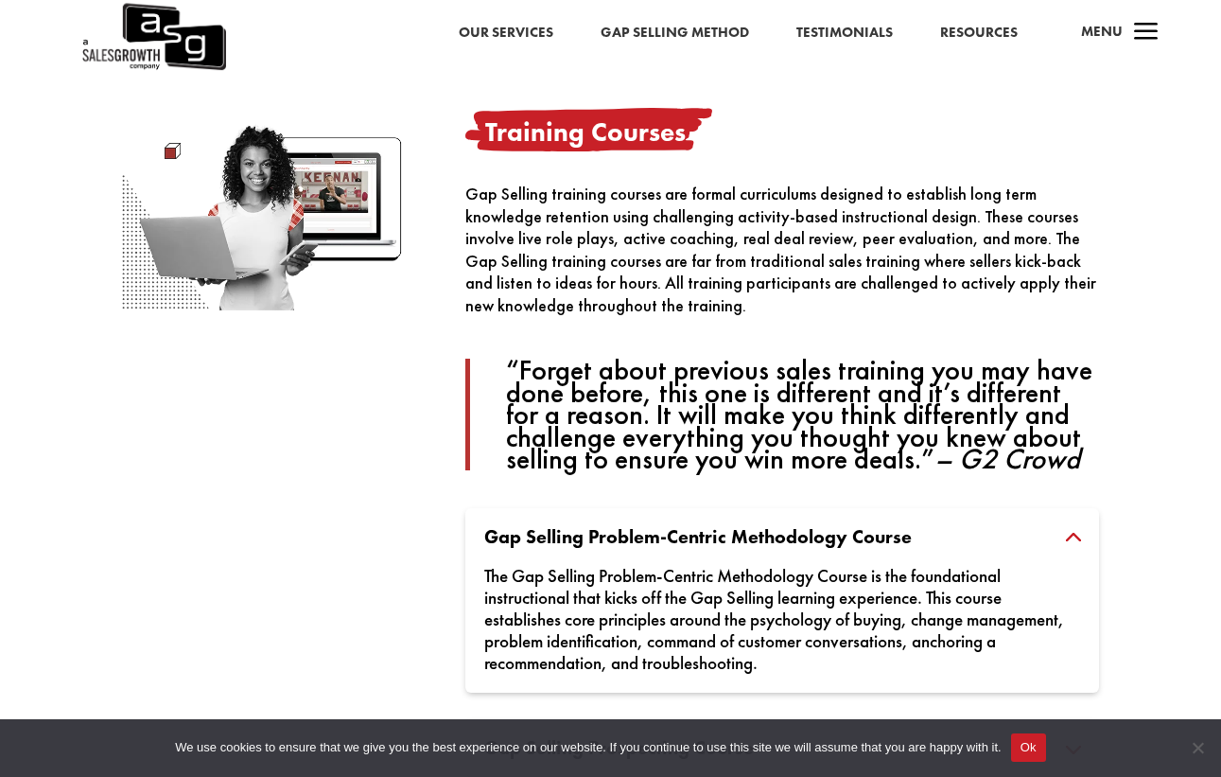
scroll to position [1432, 0]
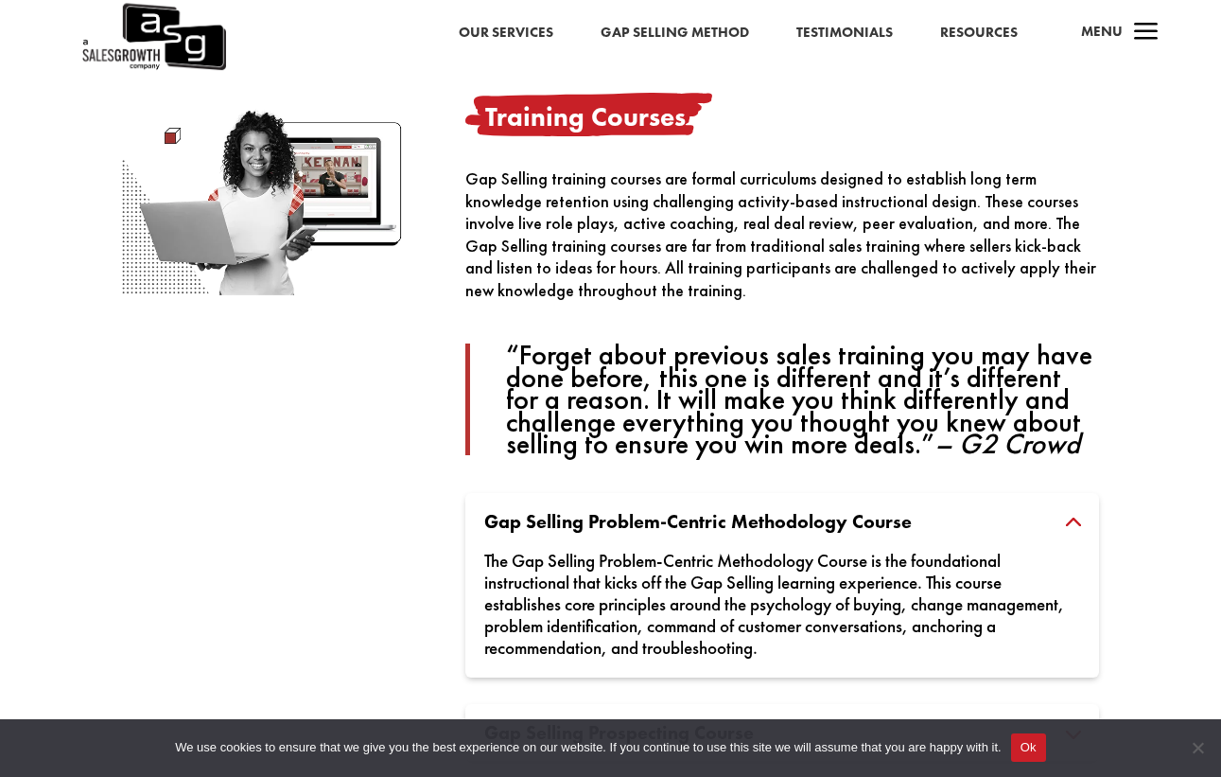
click at [616, 723] on h3 "Gap Selling Prospecting Course" at bounding box center [782, 732] width 596 height 19
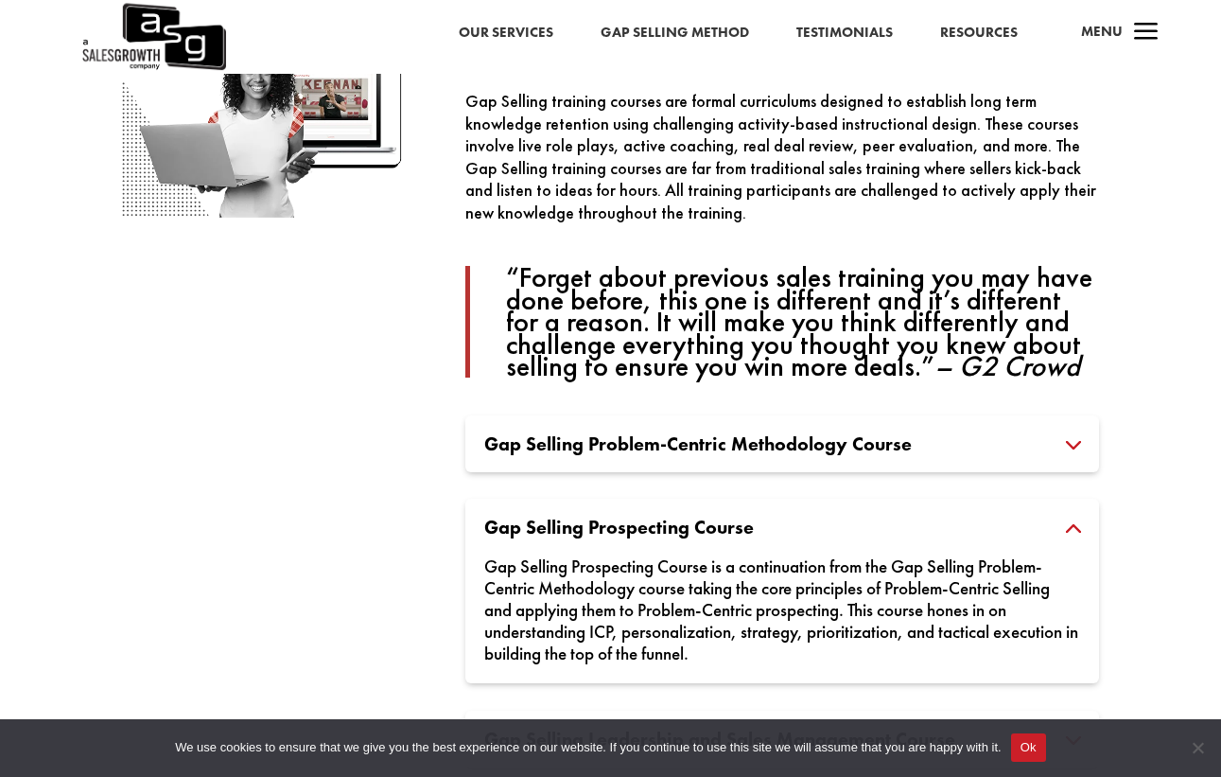
scroll to position [1512, 0]
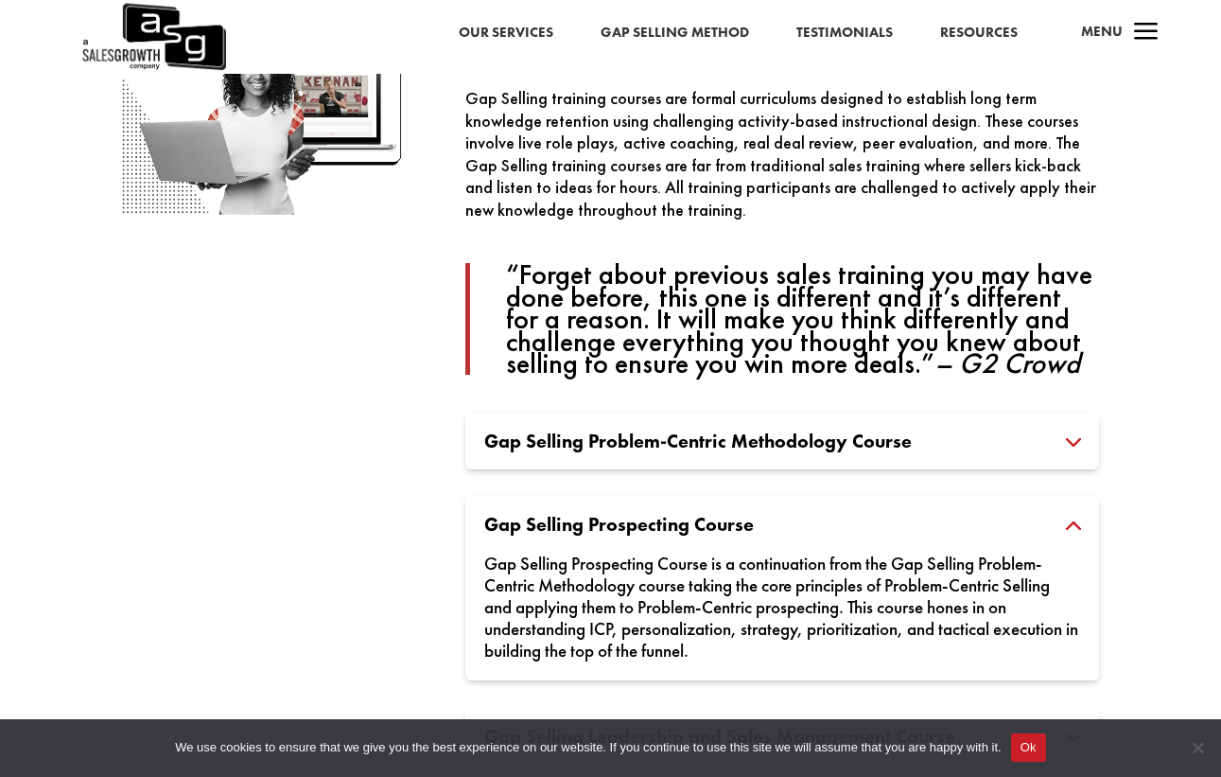
click at [592, 708] on div "Gap Selling Leadership and Sales Management Course Gap Selling Leadership and S…" at bounding box center [782, 736] width 634 height 57
click at [595, 726] on h3 "Gap Selling Leadership and Sales Management Course" at bounding box center [782, 735] width 596 height 19
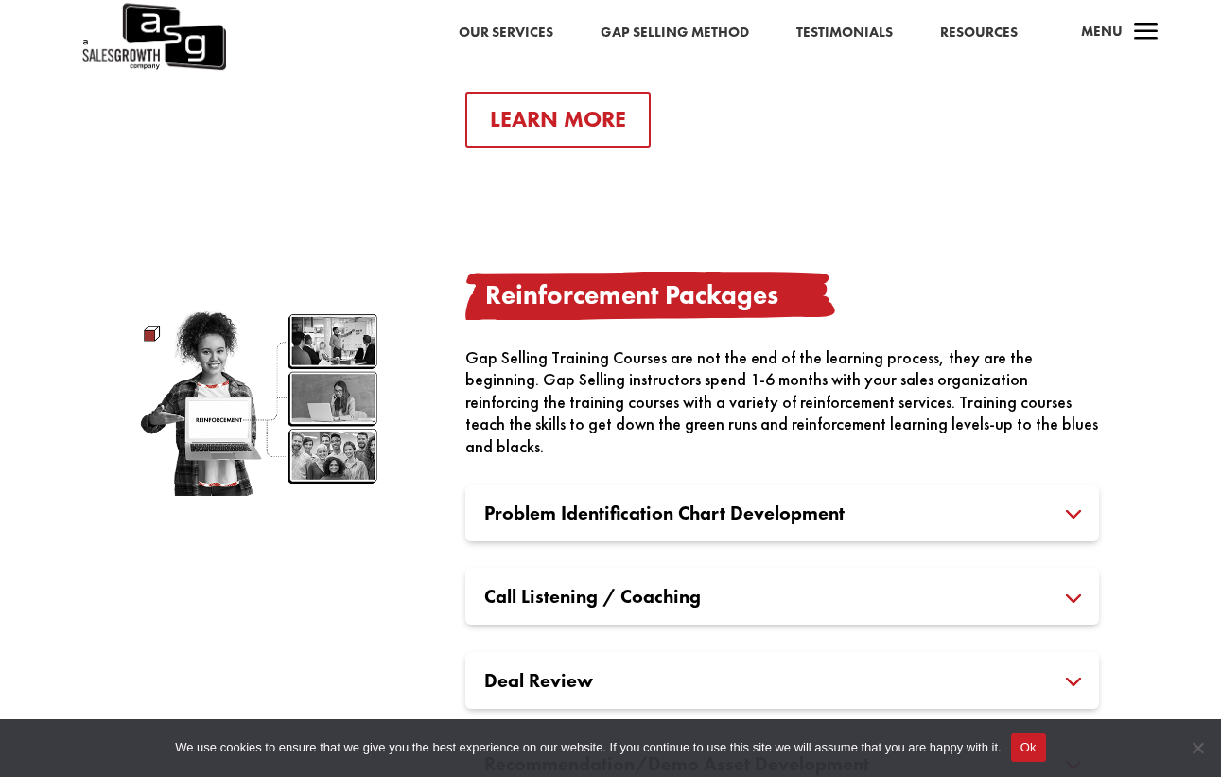
scroll to position [2842, 0]
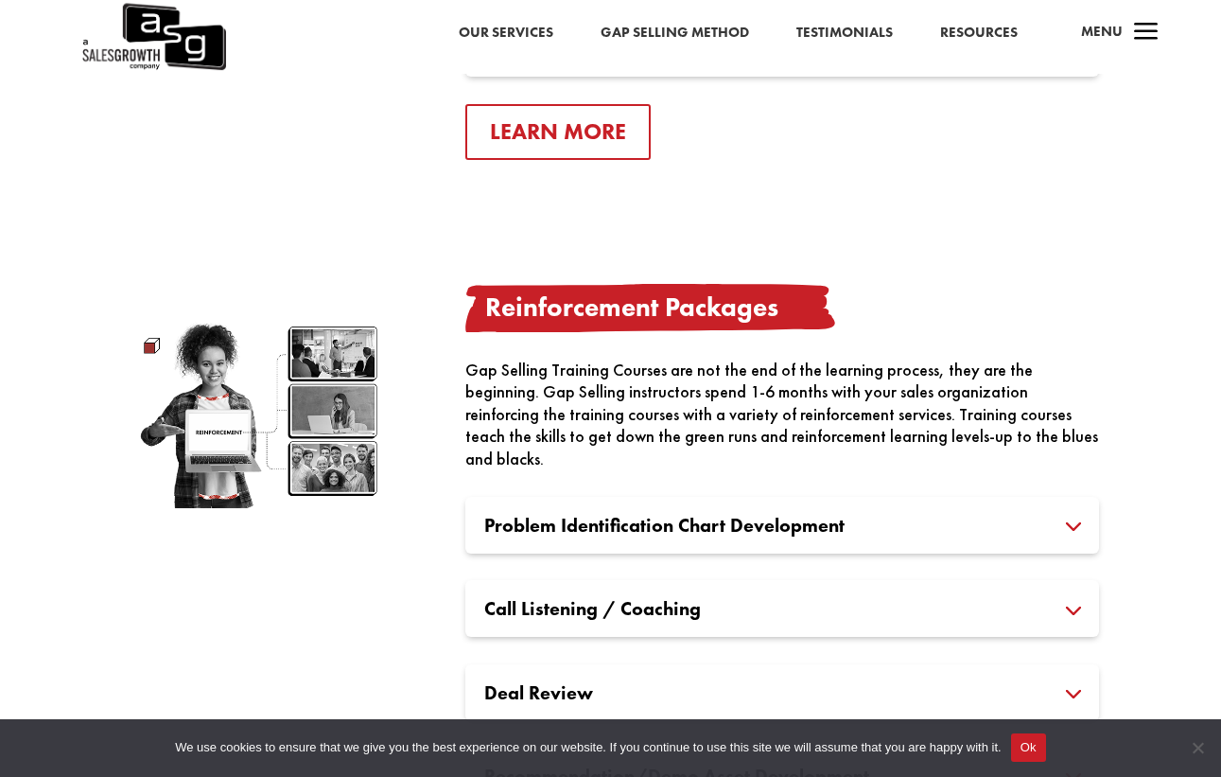
click at [790, 516] on h3 "Problem Identification Chart Development" at bounding box center [782, 525] width 596 height 19
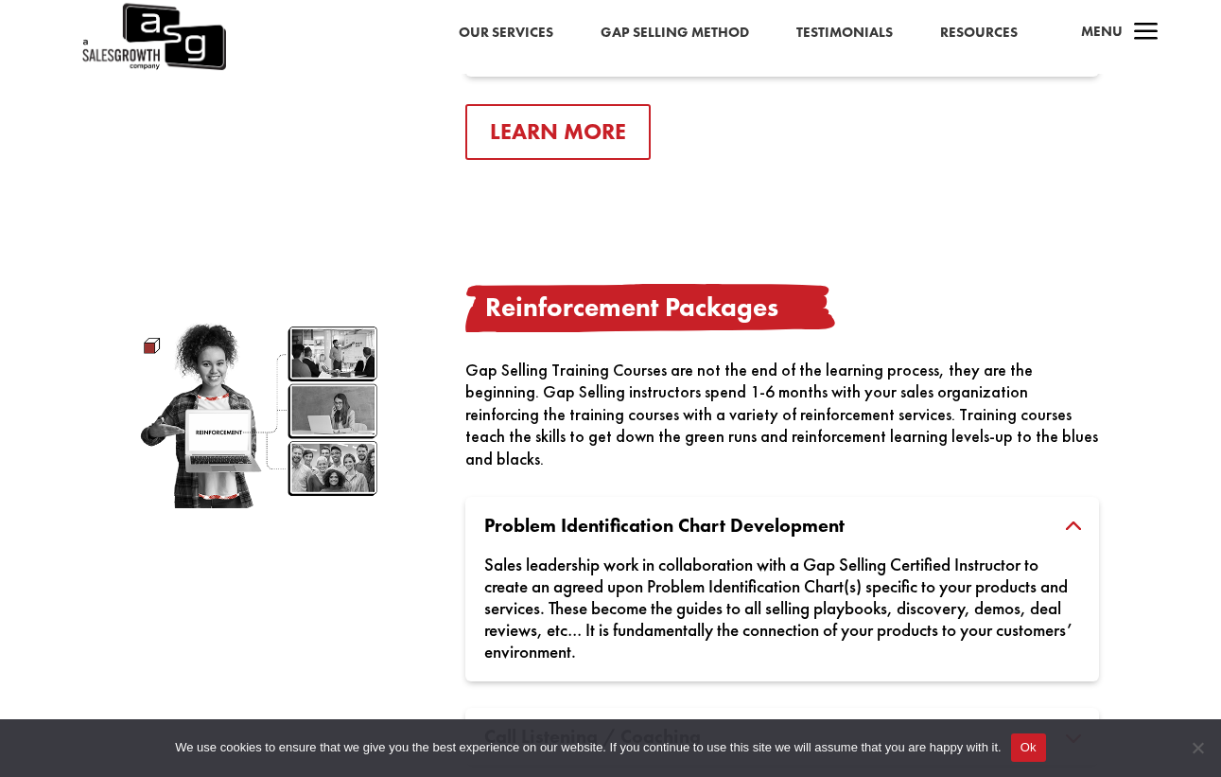
click at [741, 534] on div "Sales leadership work in collaboration with a Gap Selling Certified Instructor …" at bounding box center [782, 598] width 596 height 128
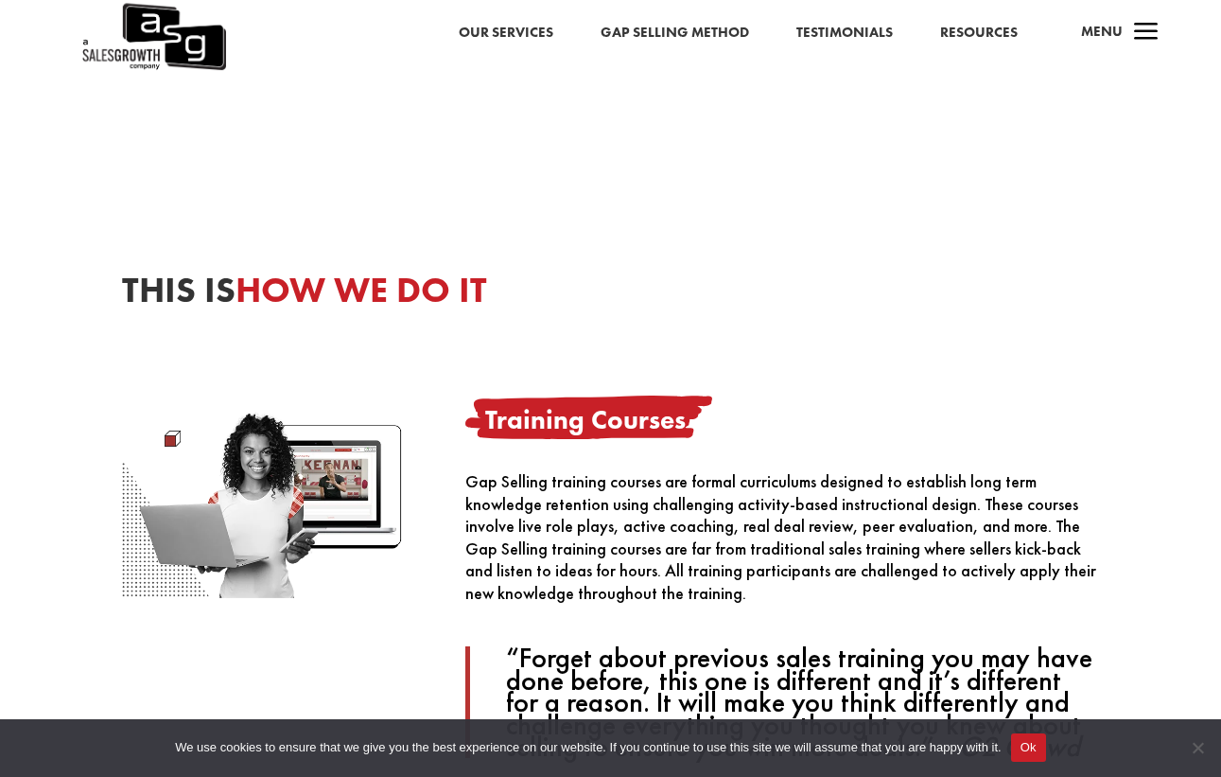
scroll to position [1131, 0]
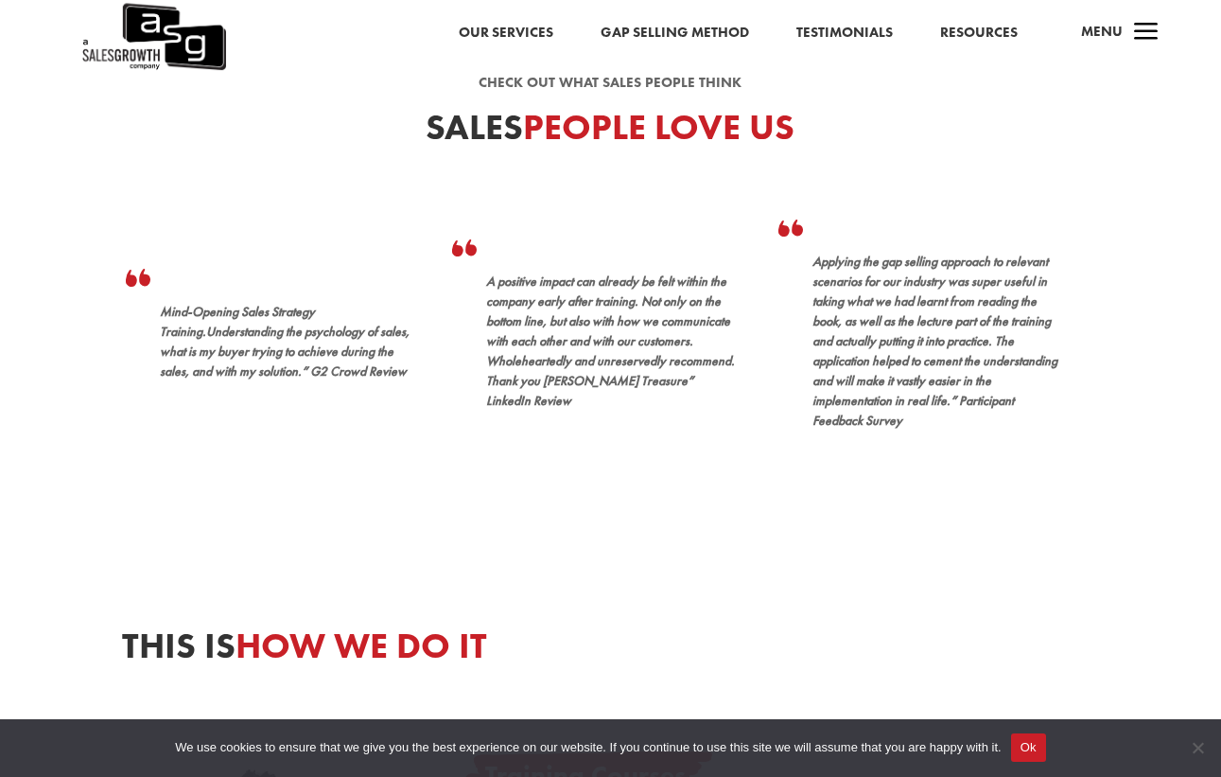
scroll to position [0, 0]
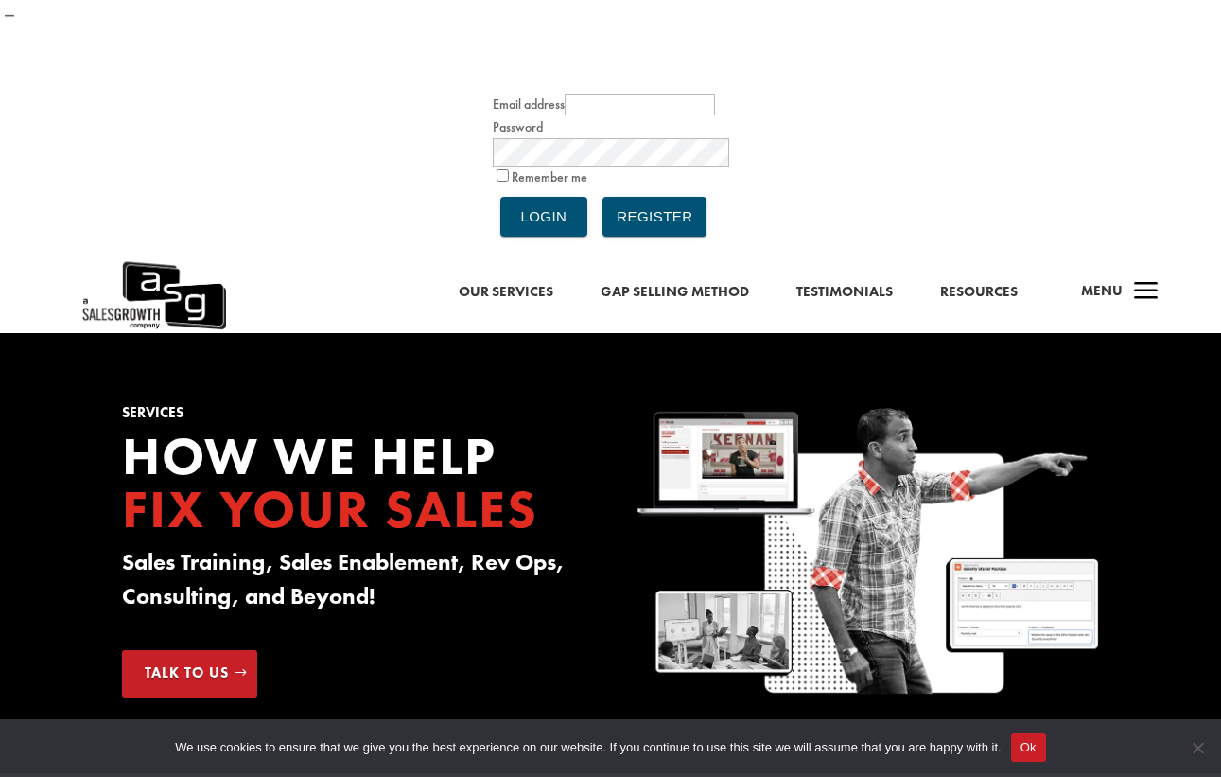
click at [975, 280] on link "Resources" at bounding box center [979, 292] width 78 height 25
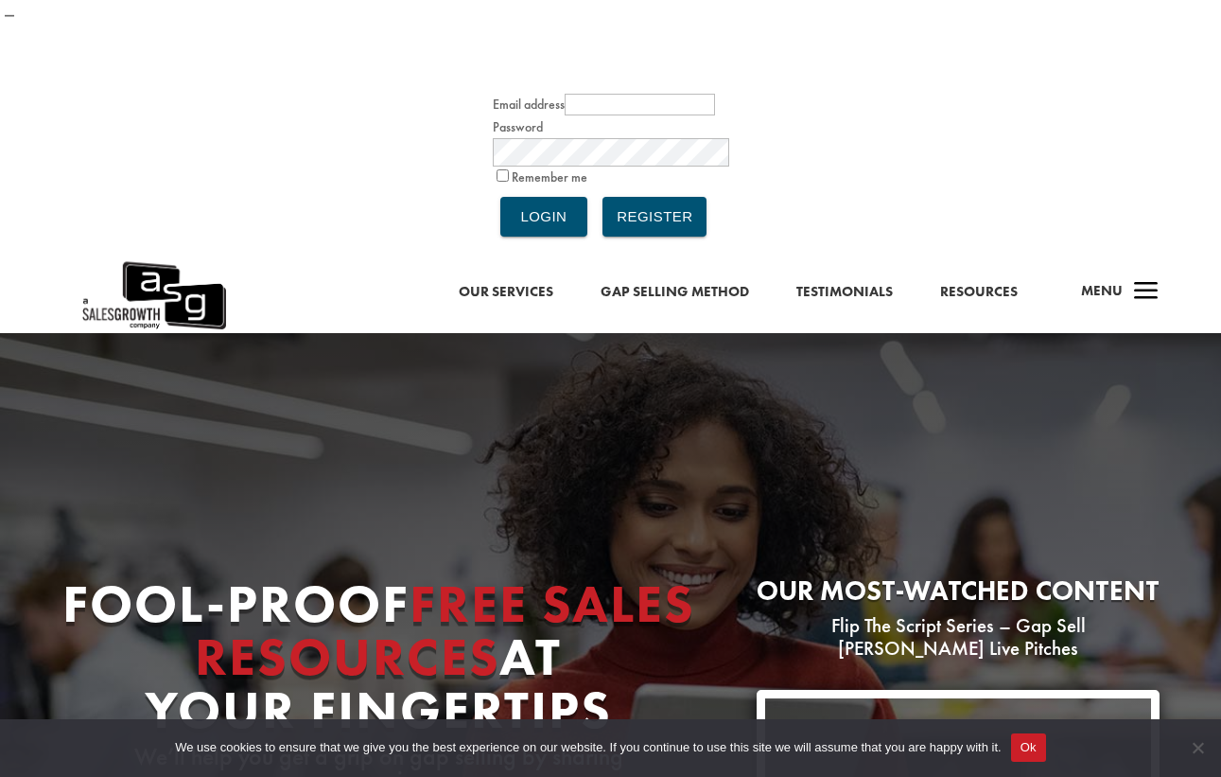
click at [1155, 273] on span "a" at bounding box center [1146, 292] width 38 height 38
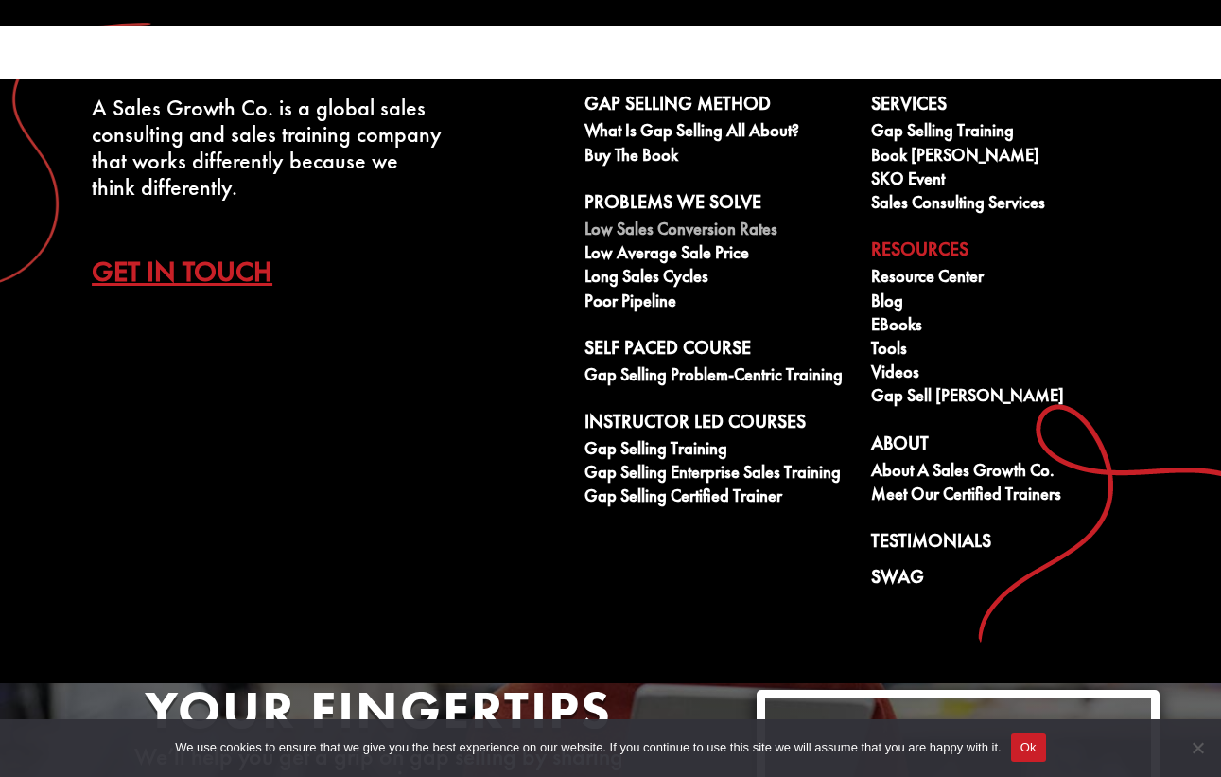
click at [650, 231] on link "Low Sales Conversion Rates" at bounding box center [718, 231] width 266 height 24
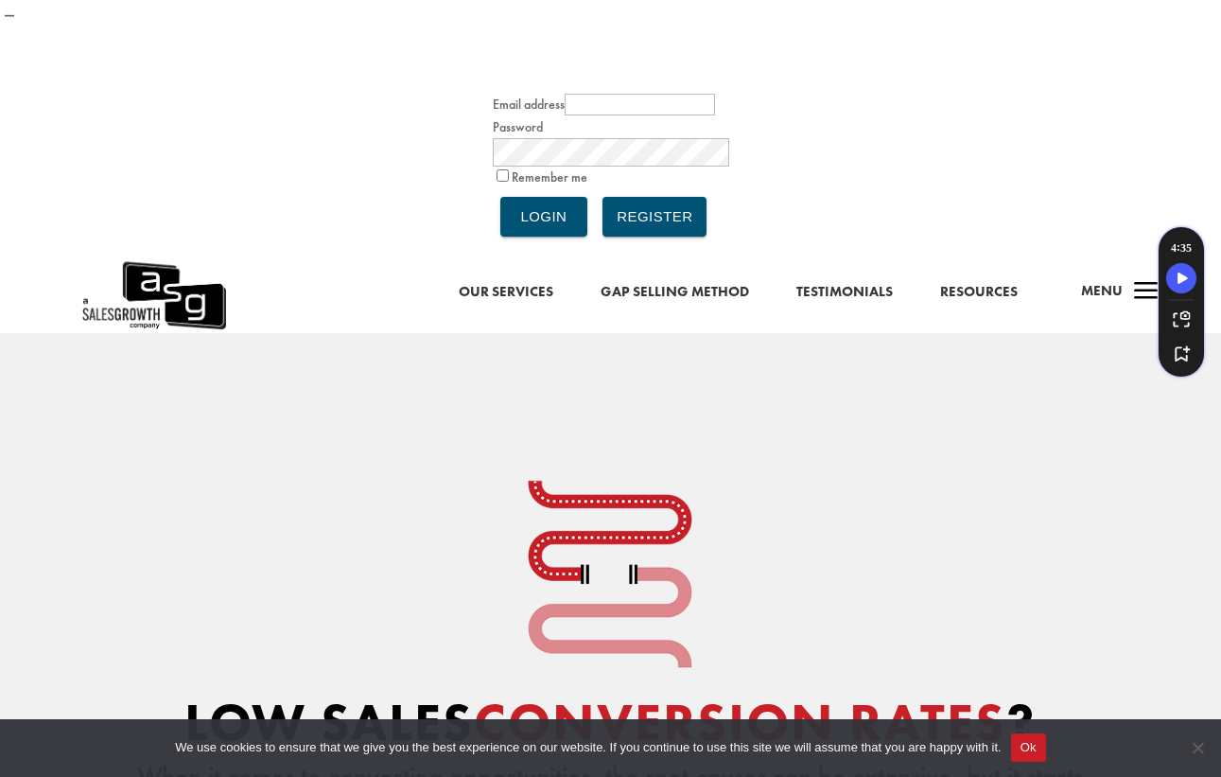
click at [1143, 273] on span "a" at bounding box center [1146, 292] width 38 height 38
